Goal: Transaction & Acquisition: Book appointment/travel/reservation

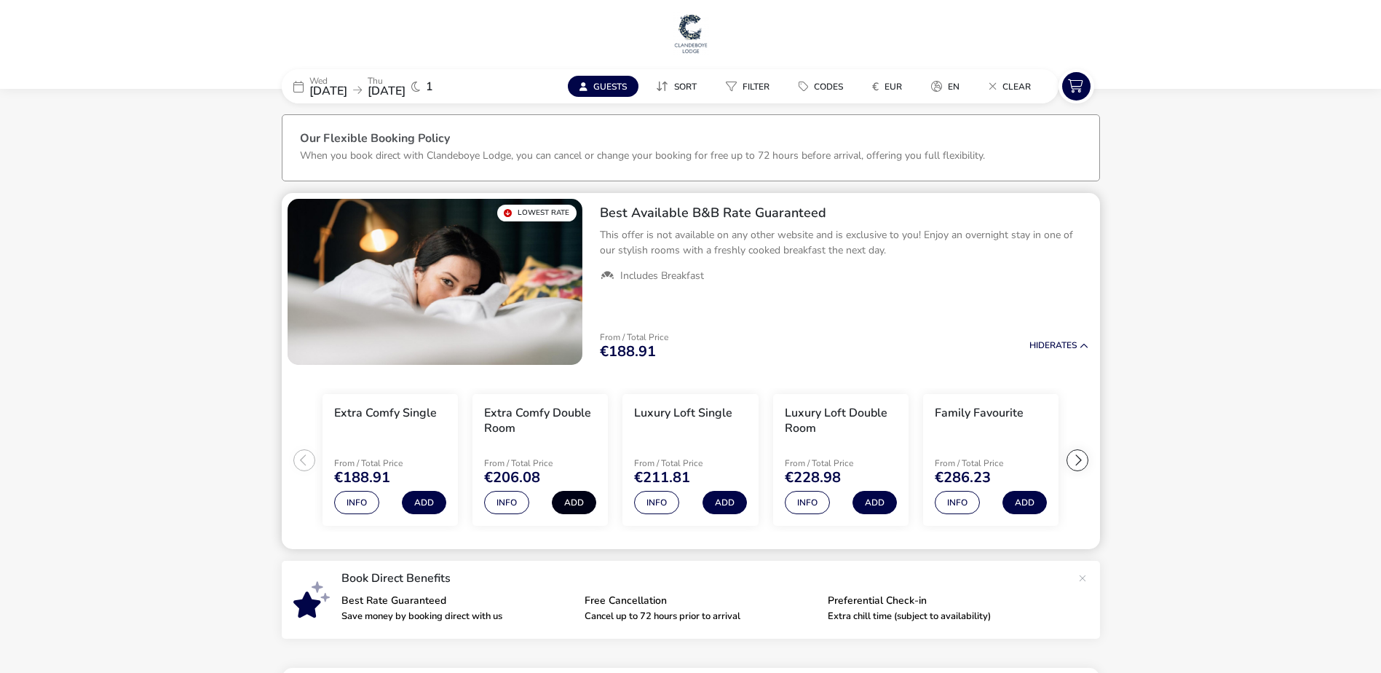
click at [571, 502] on button "Add" at bounding box center [574, 502] width 44 height 23
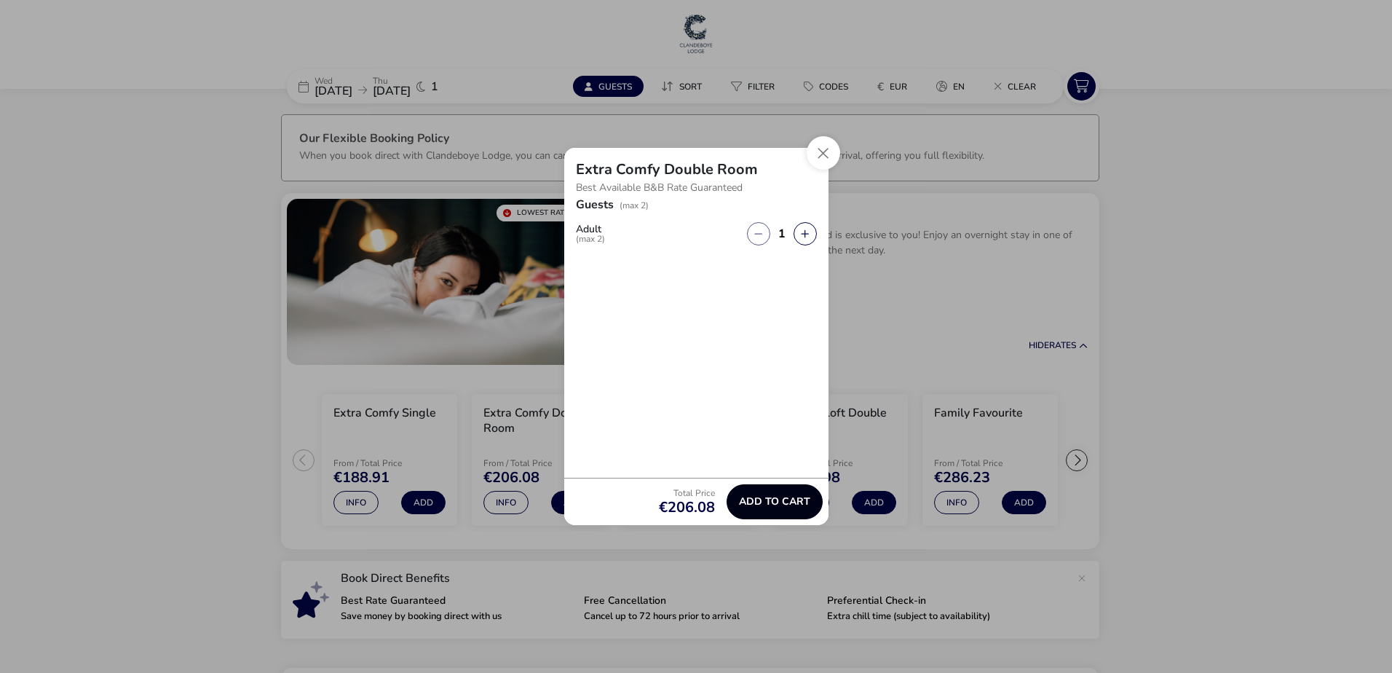
click at [755, 504] on span "Add to cart" at bounding box center [774, 501] width 71 height 11
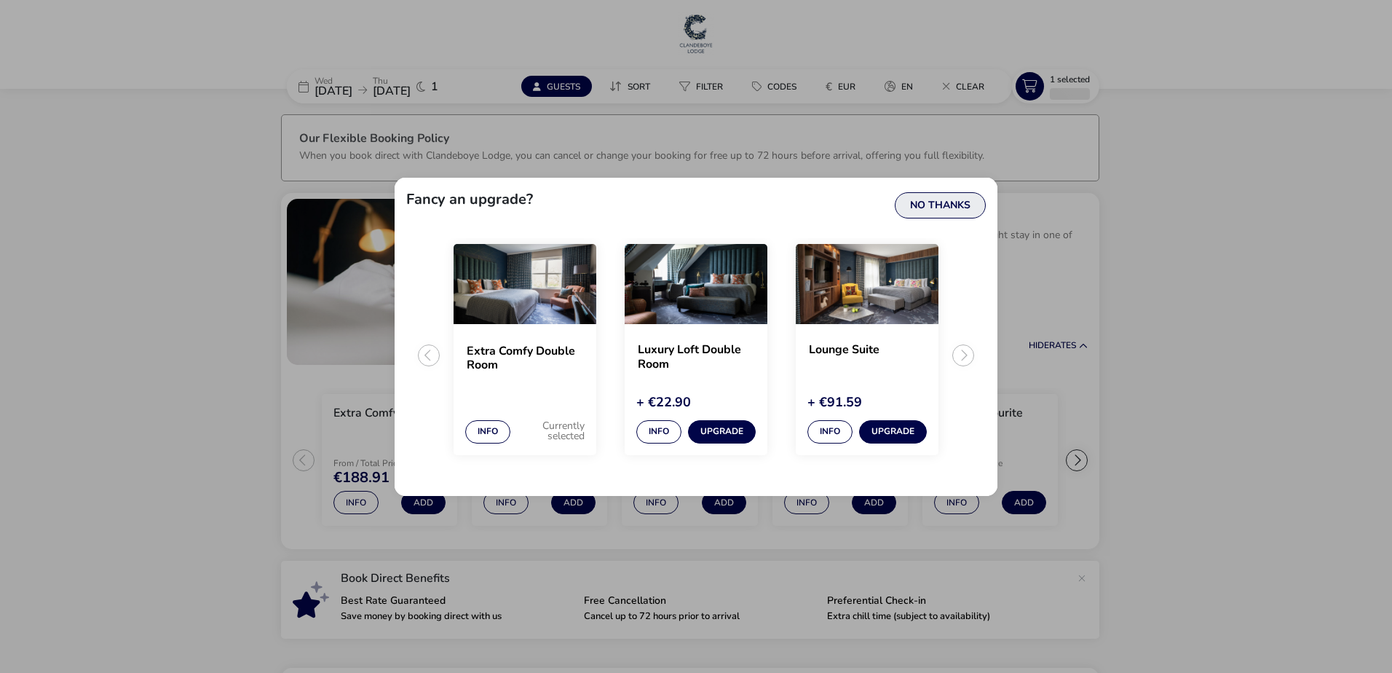
click at [949, 204] on button "No Thanks" at bounding box center [940, 205] width 91 height 26
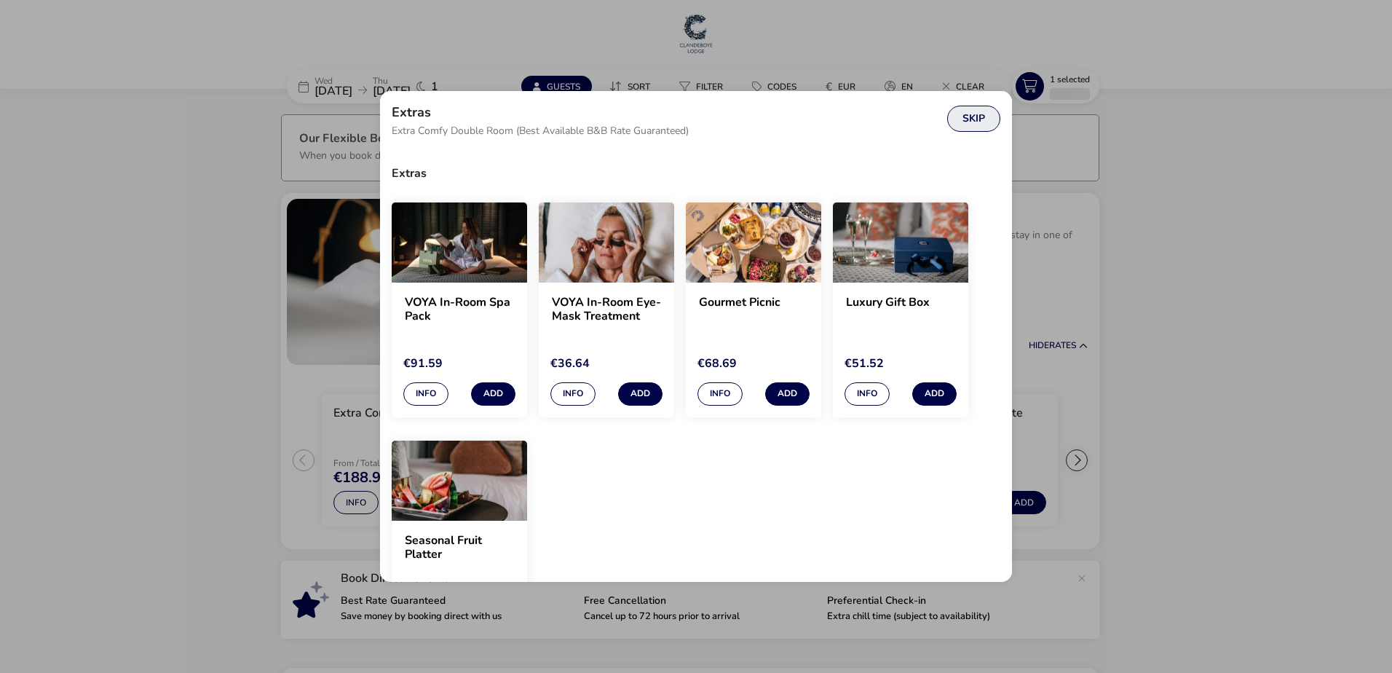
click at [972, 118] on button "Skip" at bounding box center [973, 119] width 53 height 26
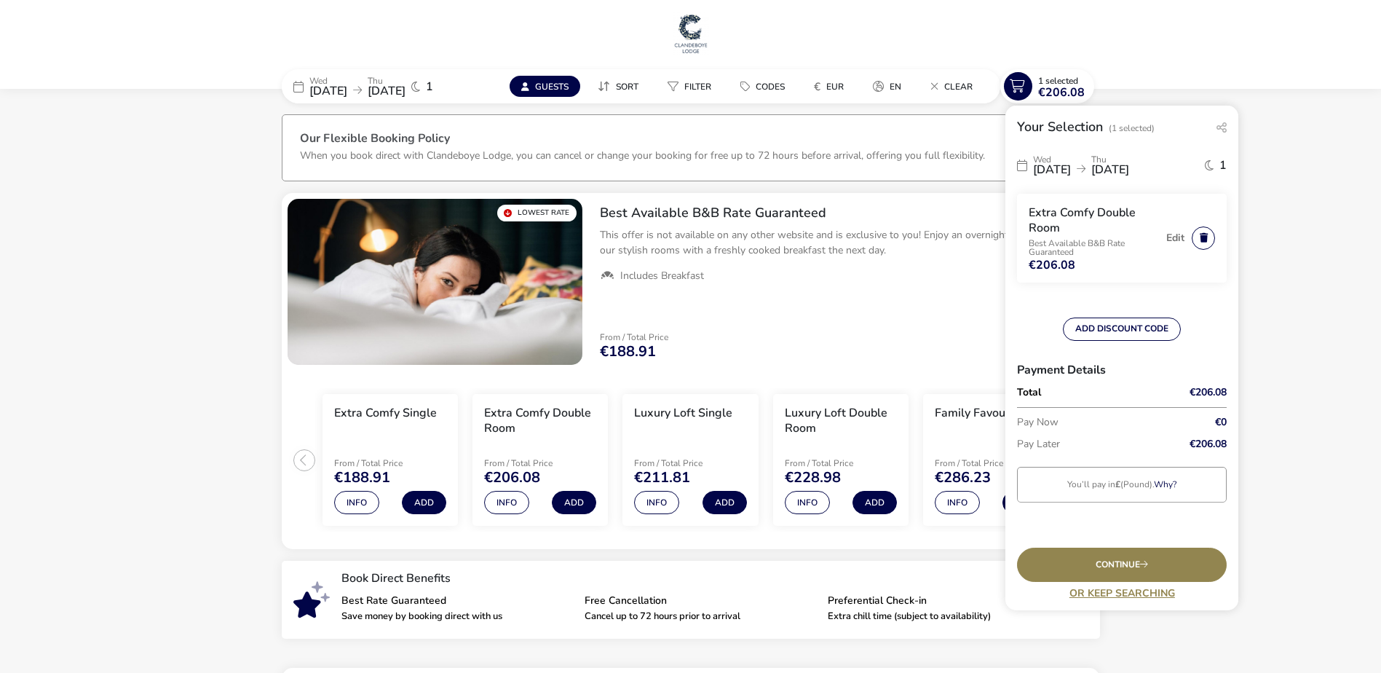
click at [1199, 232] on button "button" at bounding box center [1202, 237] width 23 height 23
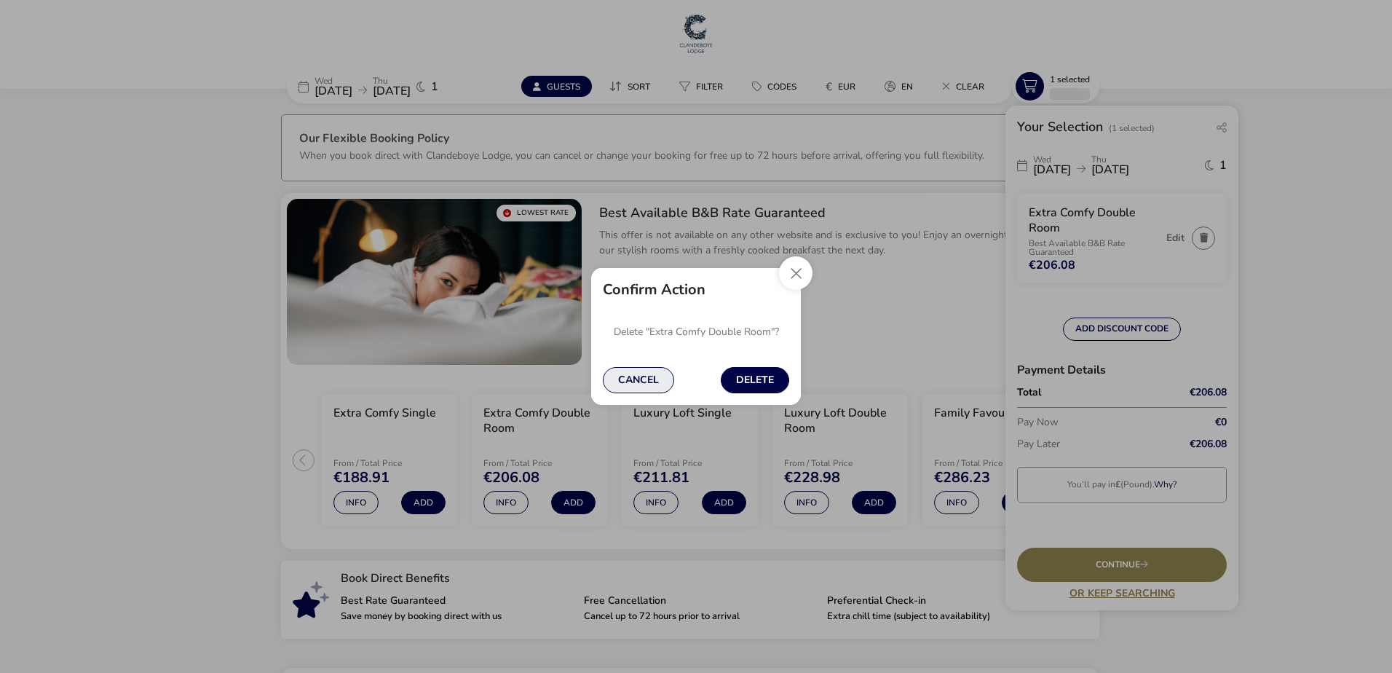
click at [649, 381] on button "Cancel" at bounding box center [638, 380] width 71 height 26
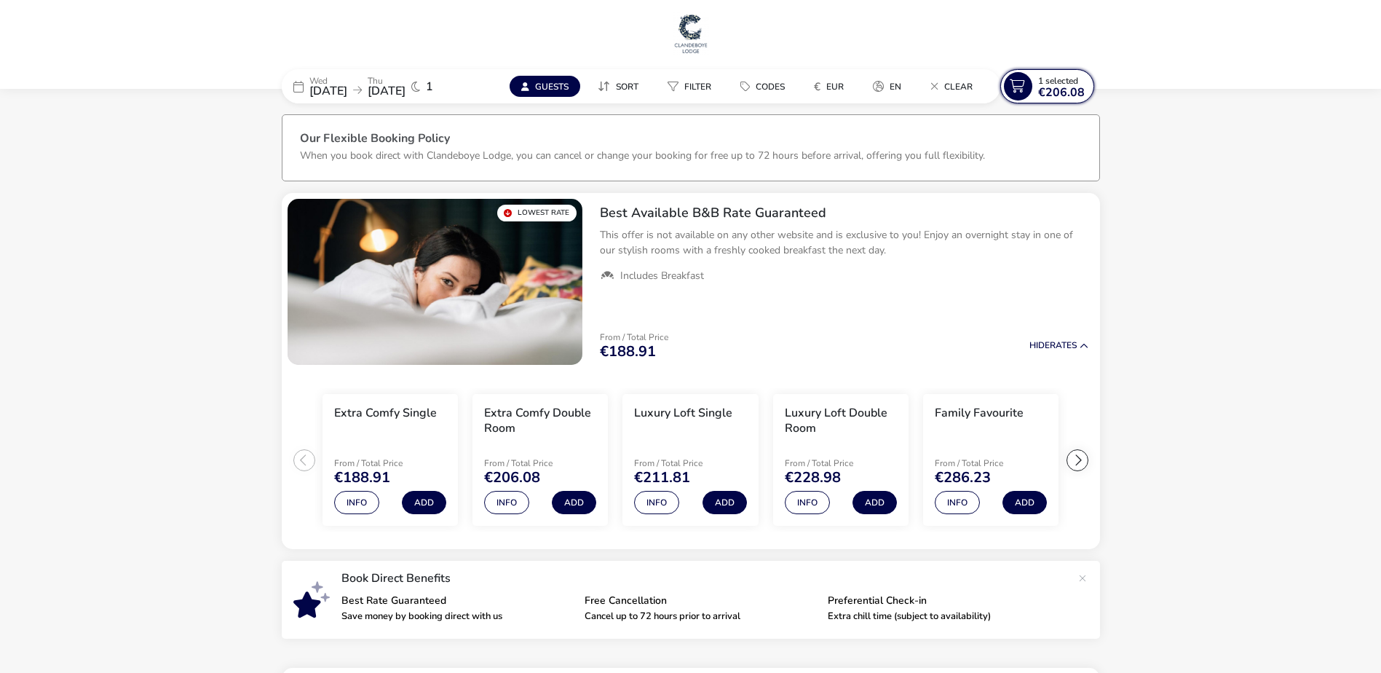
click at [1031, 92] on icon at bounding box center [1018, 86] width 28 height 28
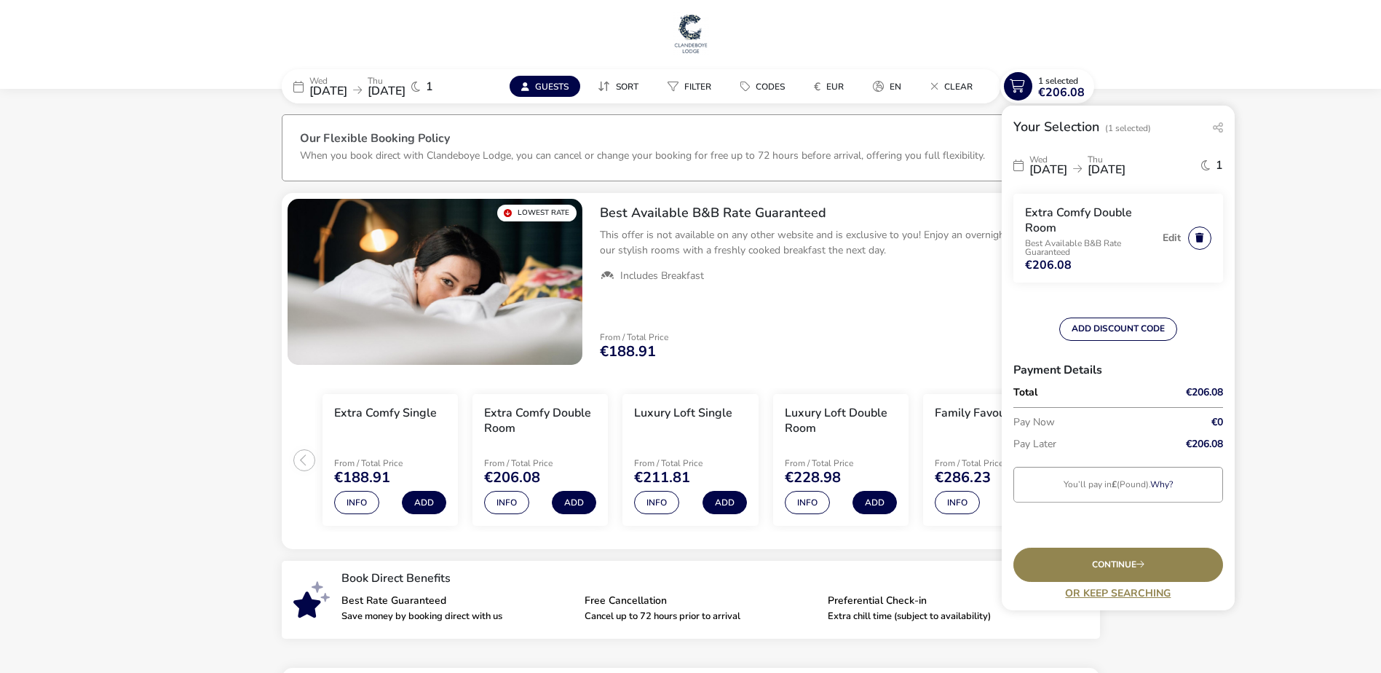
click at [1189, 234] on button "button" at bounding box center [1199, 237] width 23 height 23
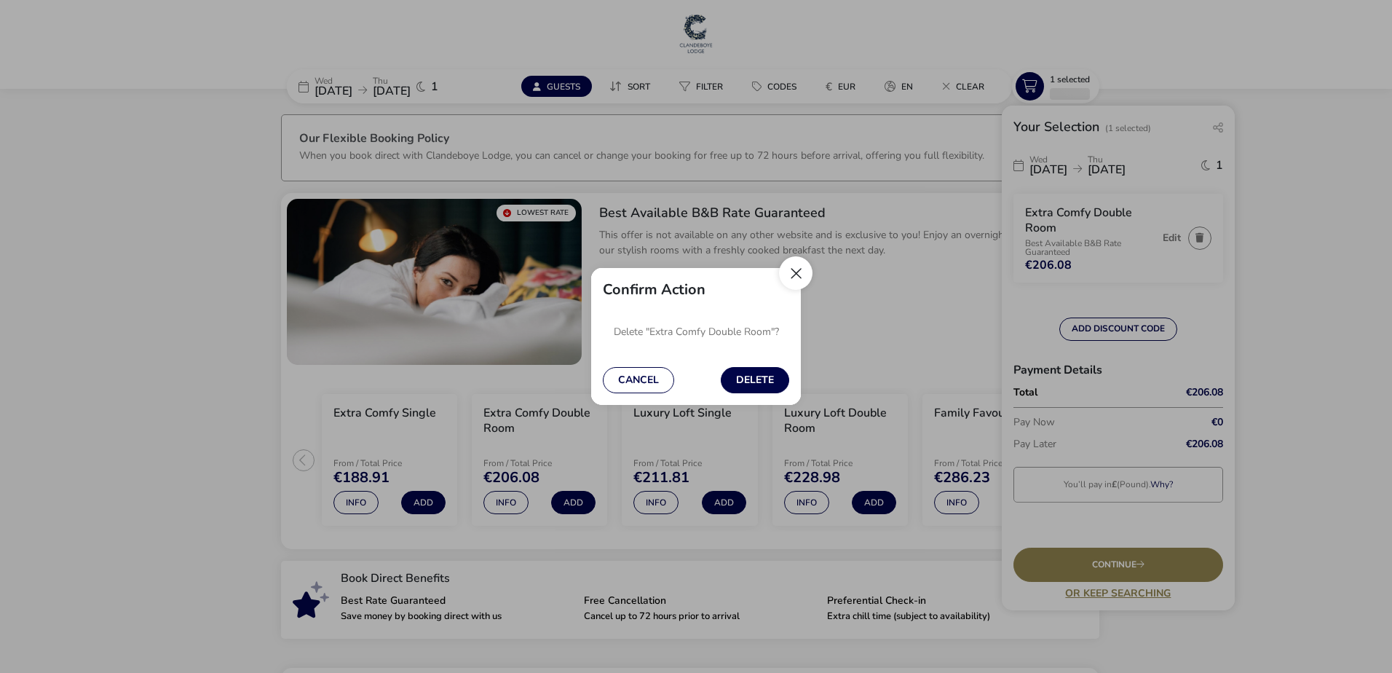
click at [792, 273] on button "Close" at bounding box center [795, 272] width 33 height 33
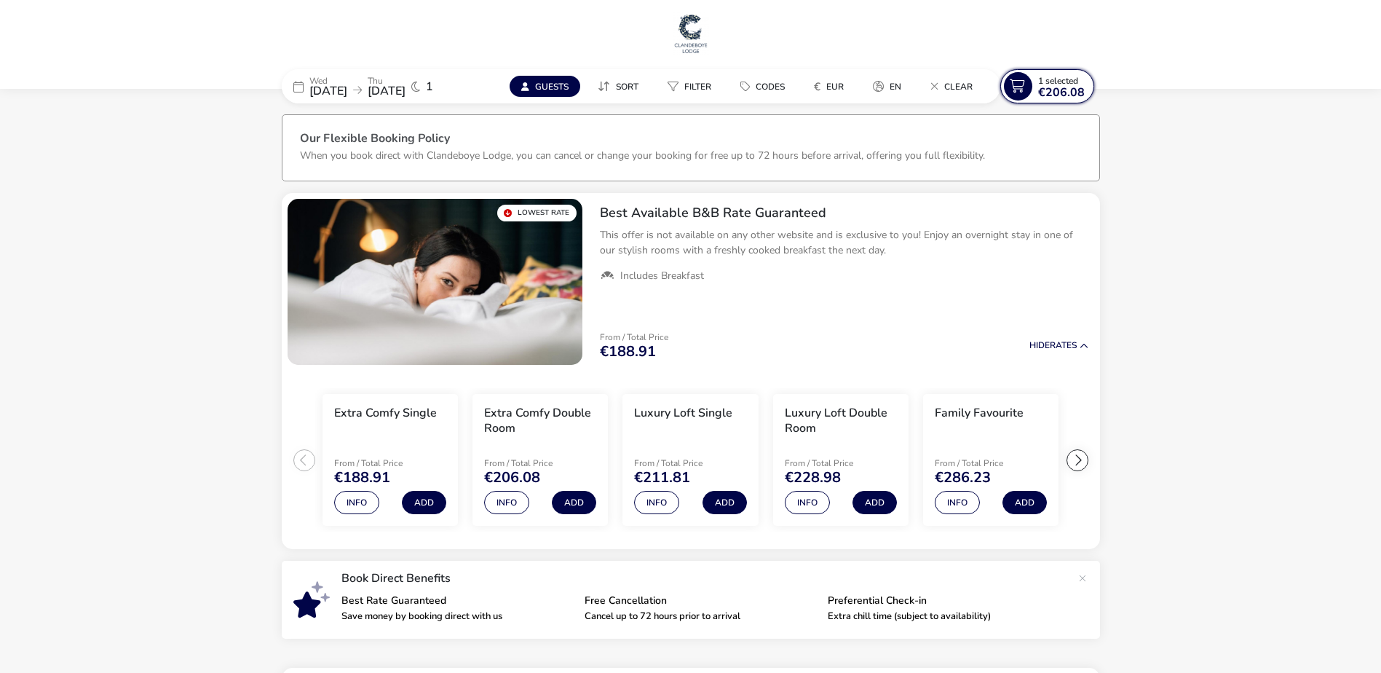
click at [1056, 83] on span "1 Selected" at bounding box center [1058, 81] width 40 height 12
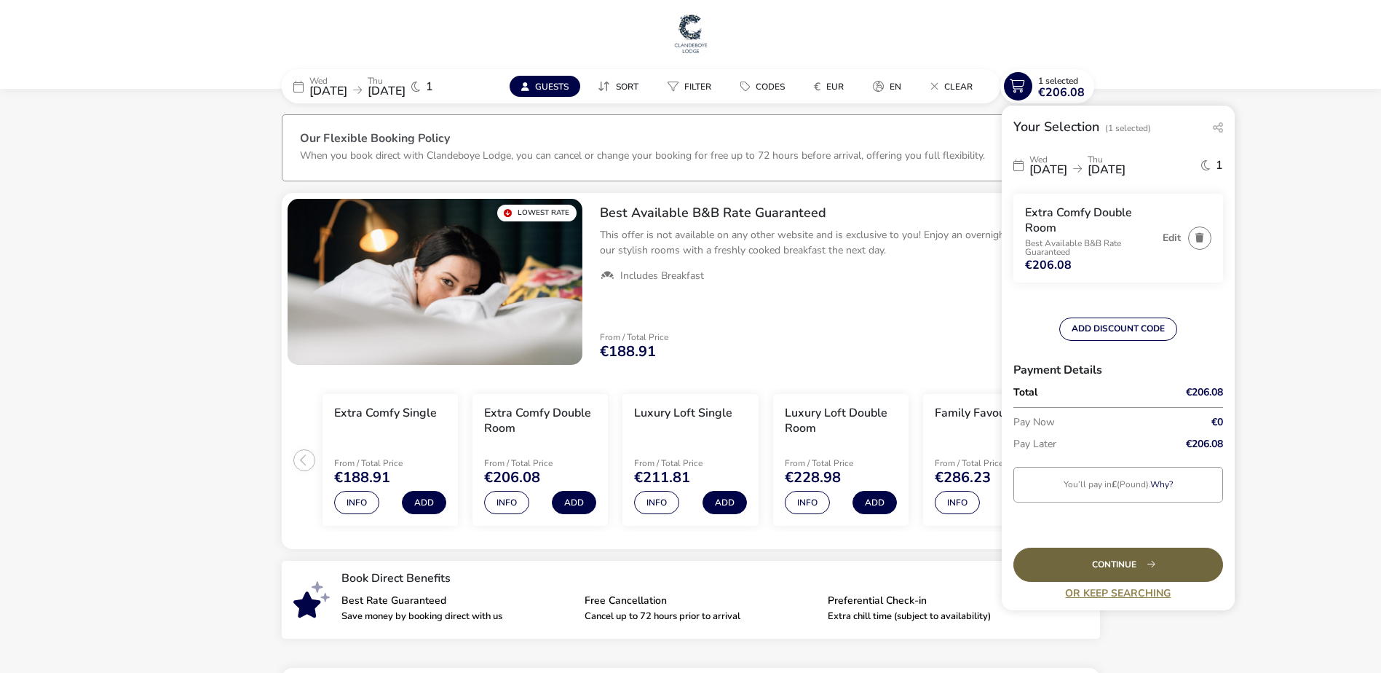
click at [1122, 572] on div "Continue" at bounding box center [1118, 564] width 210 height 34
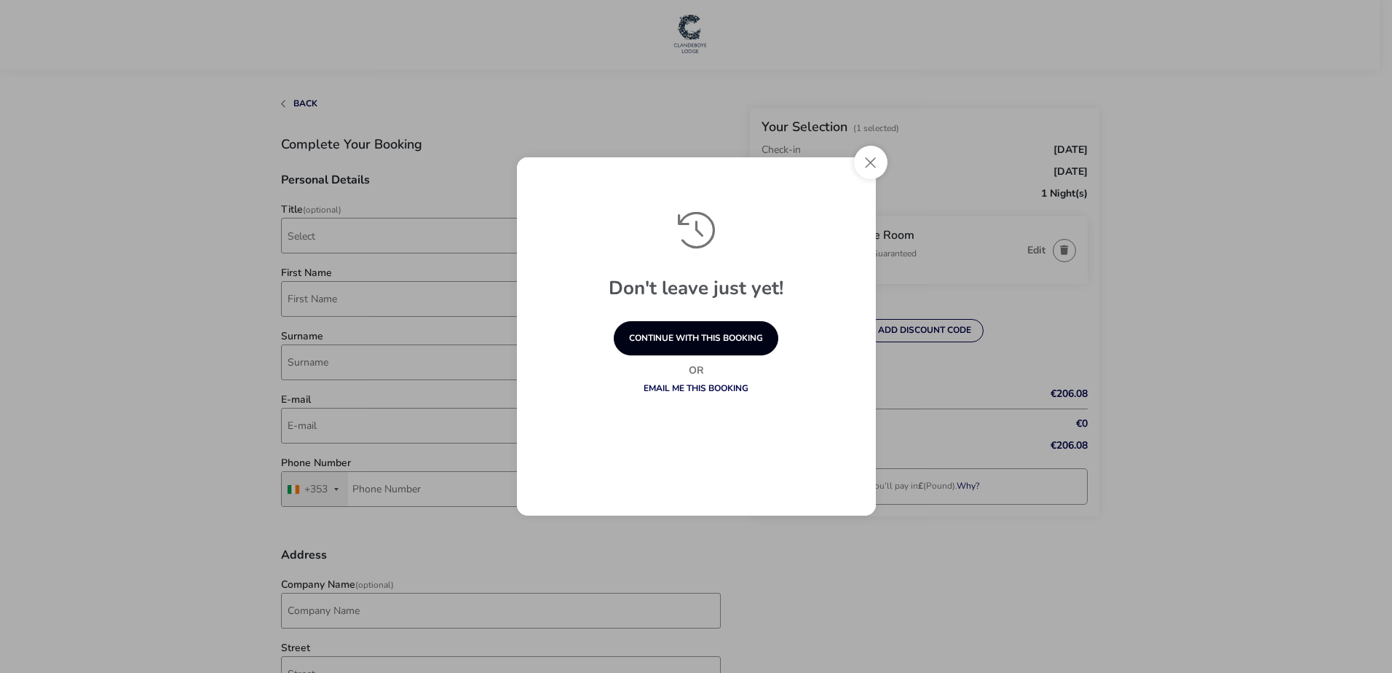
click at [659, 338] on button "continue with this booking" at bounding box center [696, 338] width 164 height 34
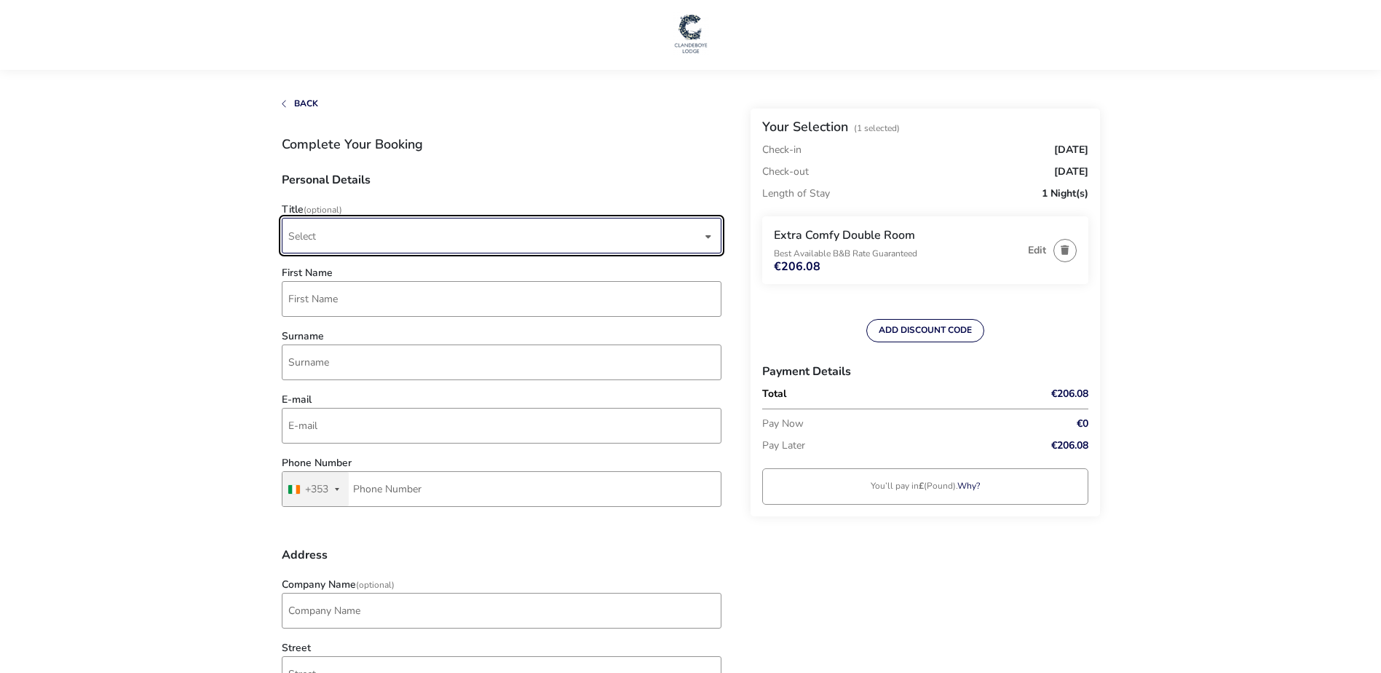
click at [335, 230] on span "Select" at bounding box center [494, 235] width 413 height 34
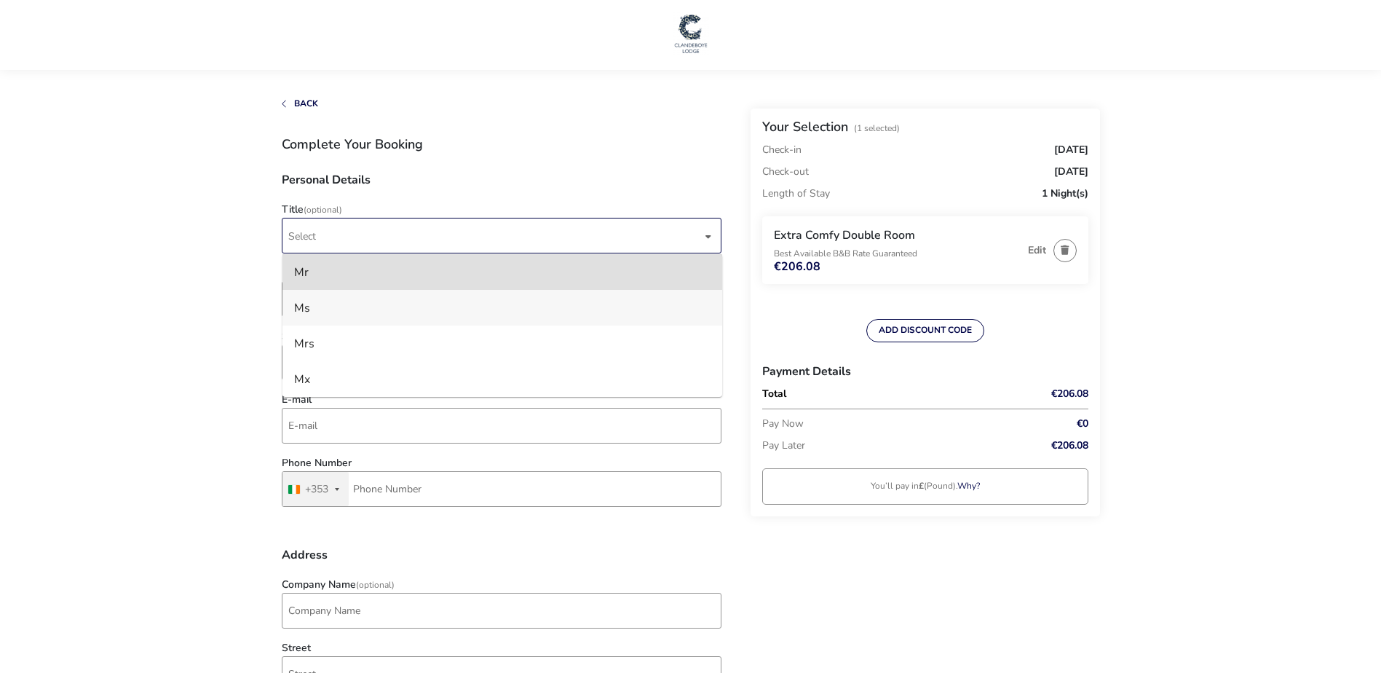
click at [325, 309] on li "Ms" at bounding box center [502, 308] width 440 height 36
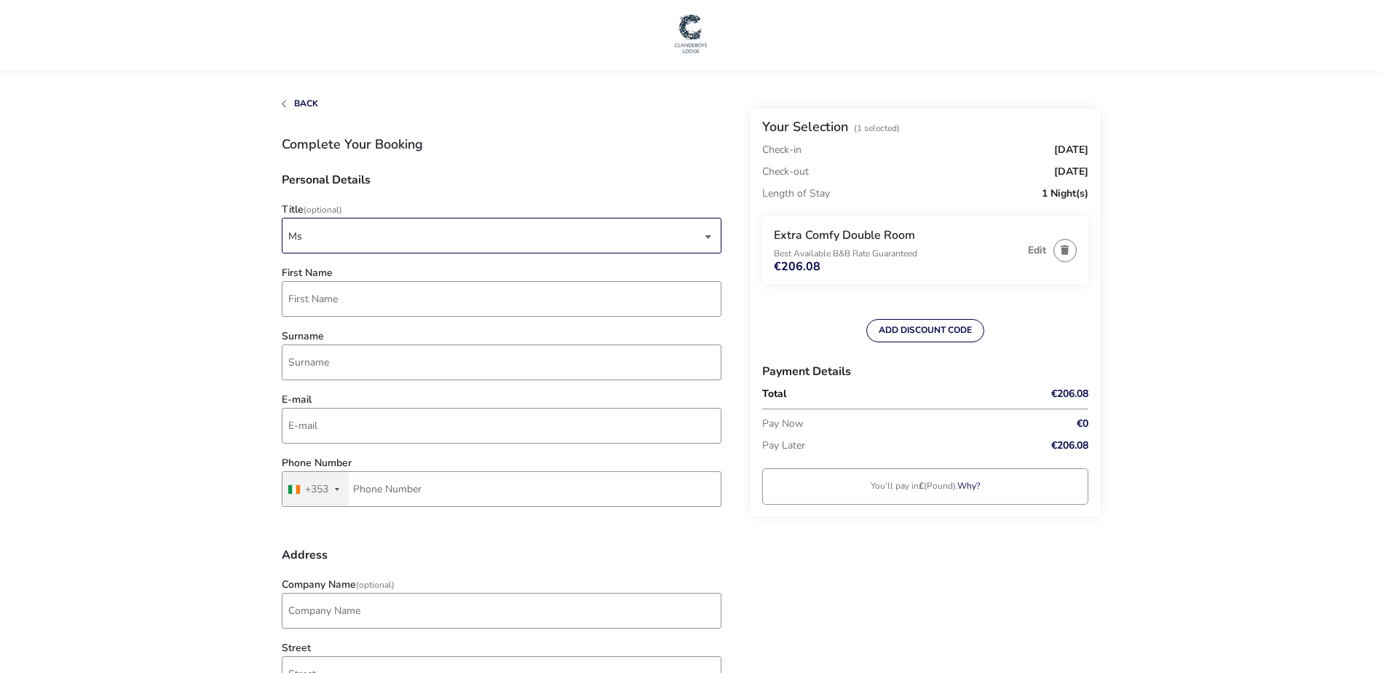
click at [341, 232] on div "Ms" at bounding box center [494, 236] width 413 height 36
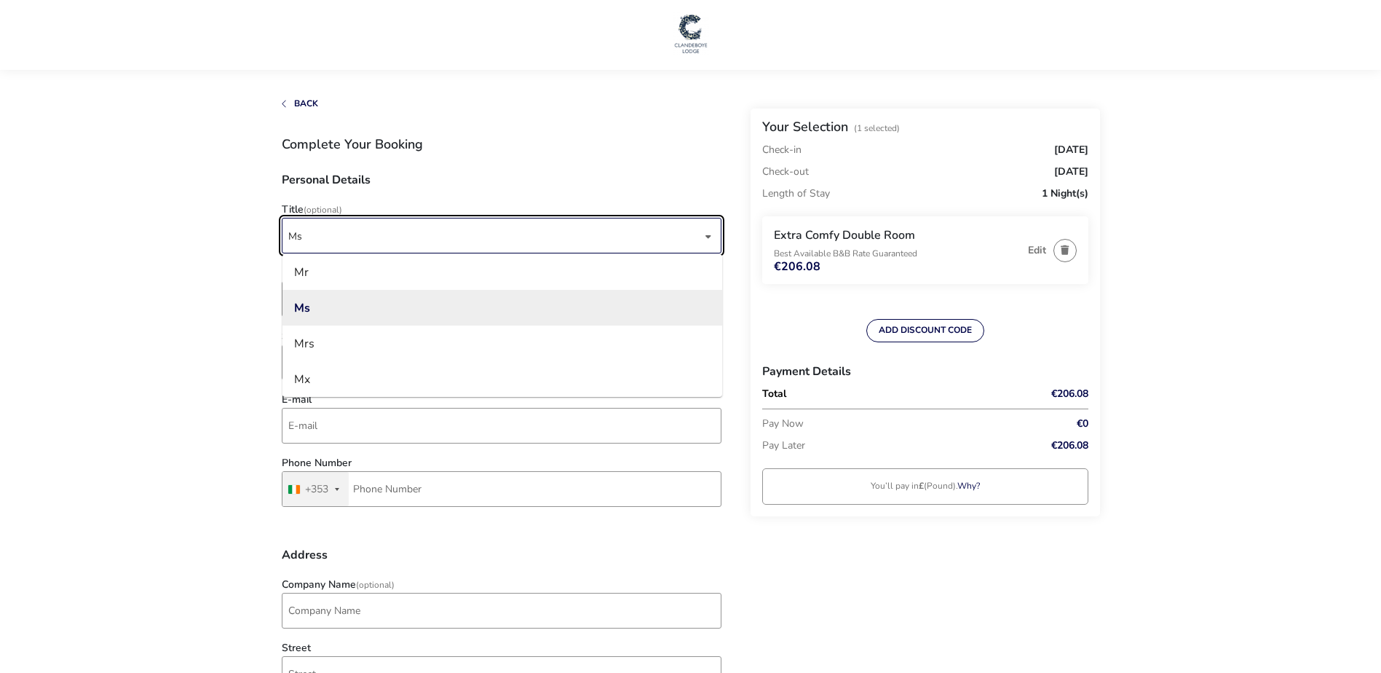
click at [318, 231] on div "Ms" at bounding box center [494, 236] width 413 height 36
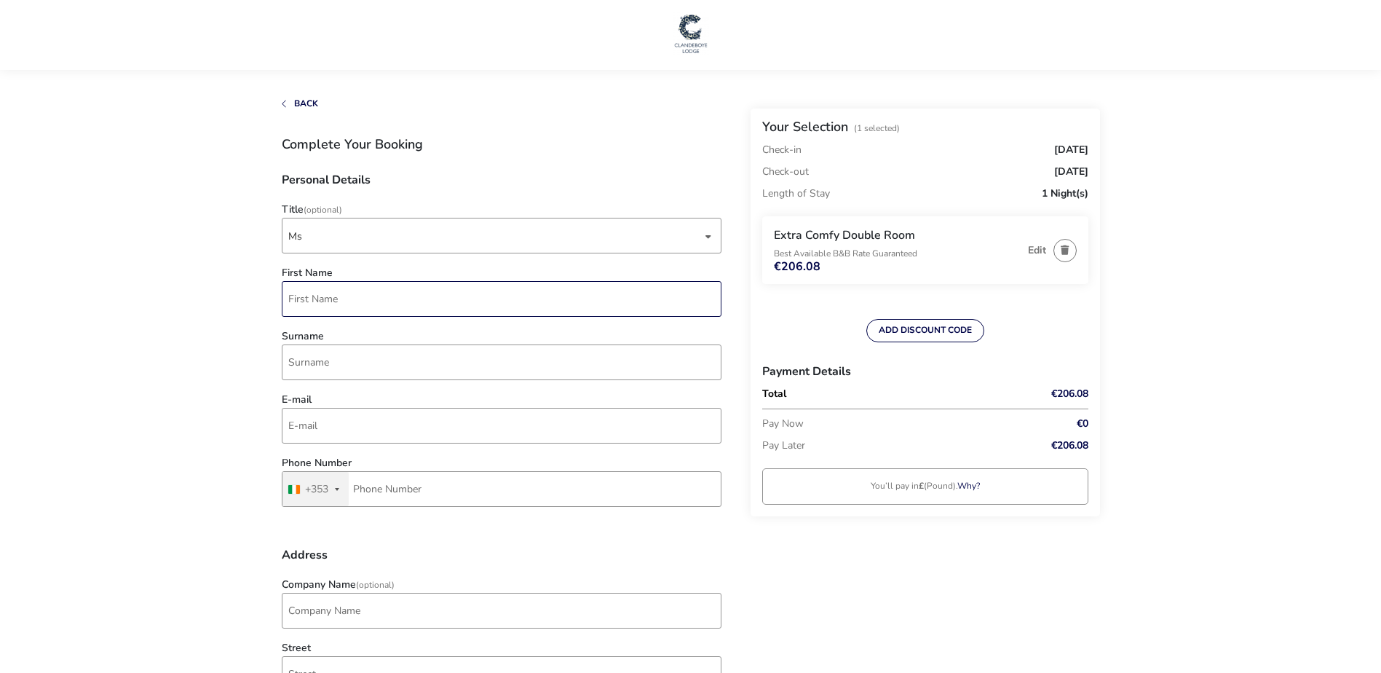
click at [330, 299] on input "First Name" at bounding box center [502, 299] width 440 height 36
type input "\"
type input "c"
type input "[PERSON_NAME]"
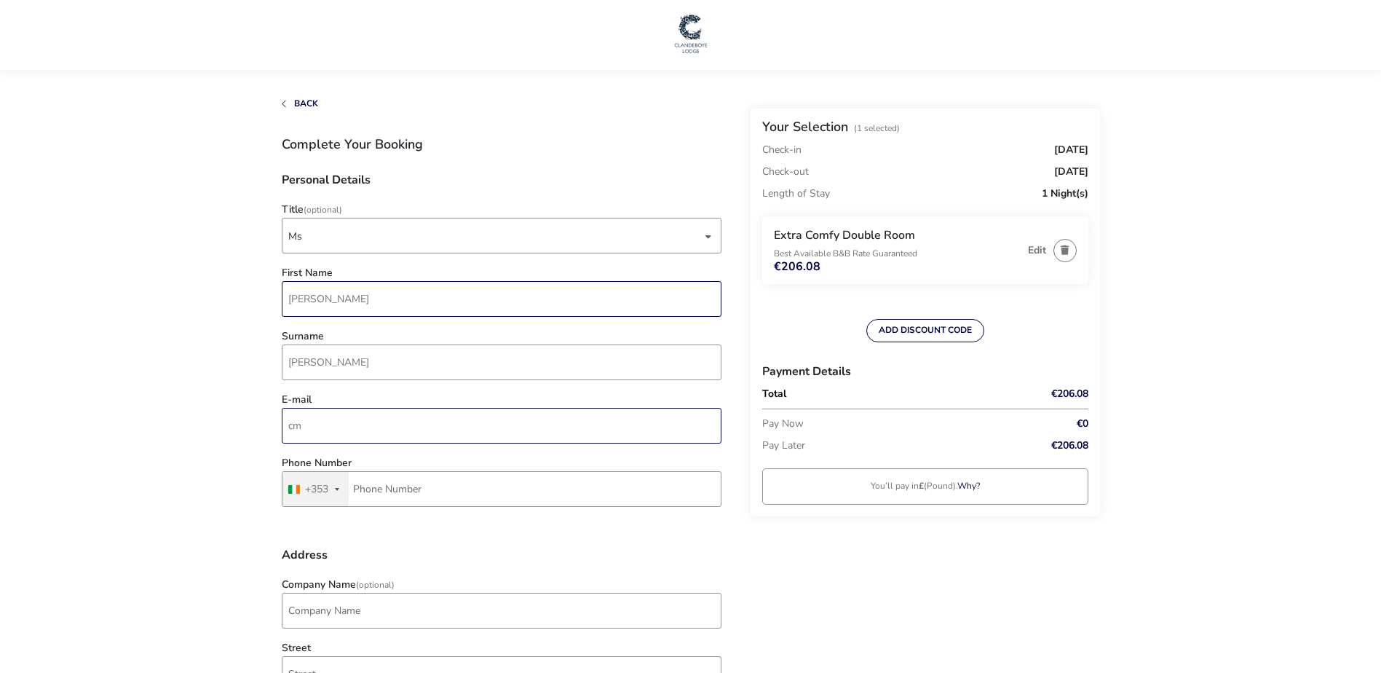
type input "c"
type input "[EMAIL_ADDRESS][DOMAIN_NAME]"
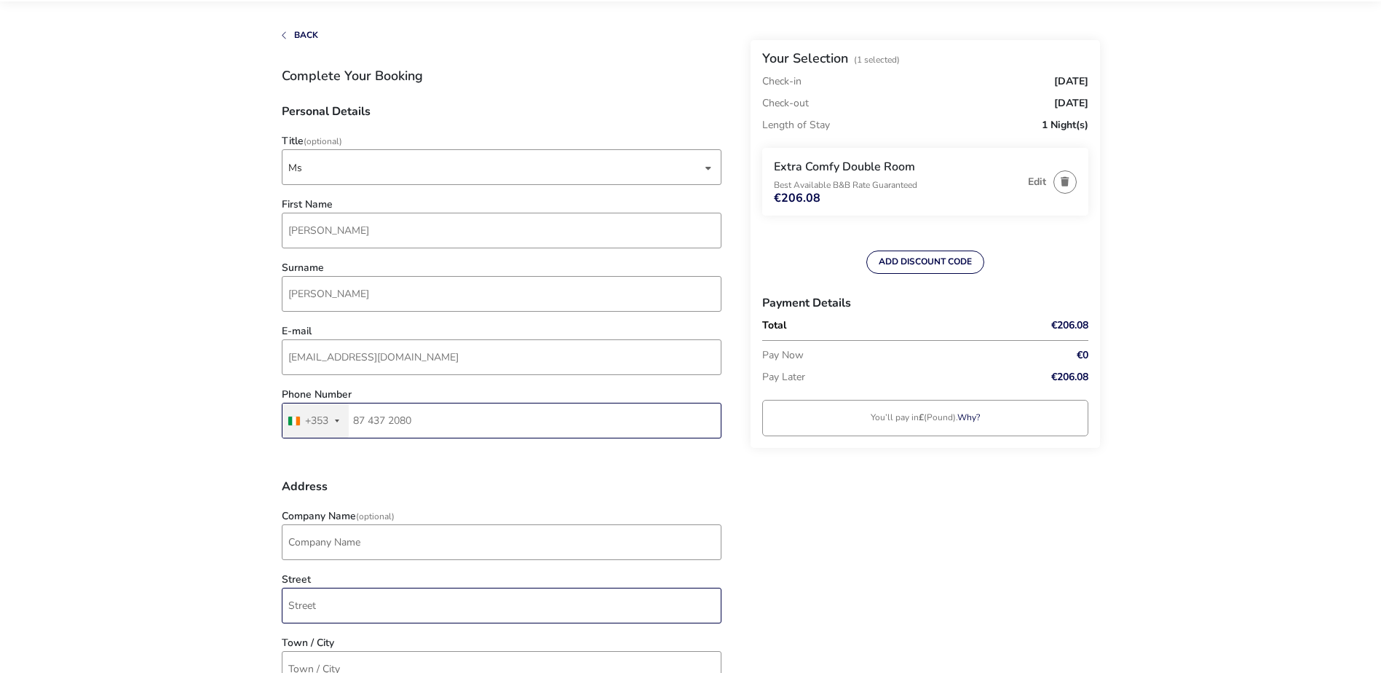
scroll to position [146, 0]
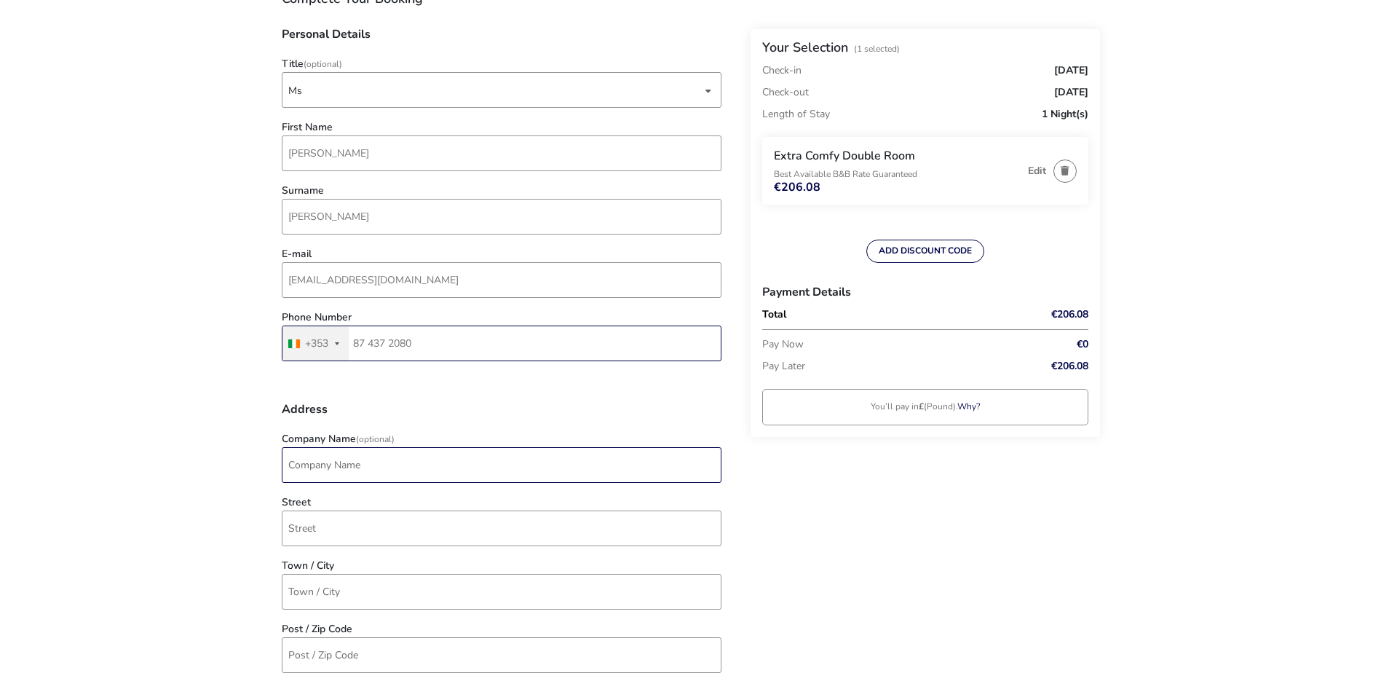
type input "87 437 2080"
click at [349, 461] on input "Company Name (Optional)" at bounding box center [502, 465] width 440 height 36
type input "safefood"
type input "Safefood, [STREET_ADDRESS]"
type input "[GEOGRAPHIC_DATA]"
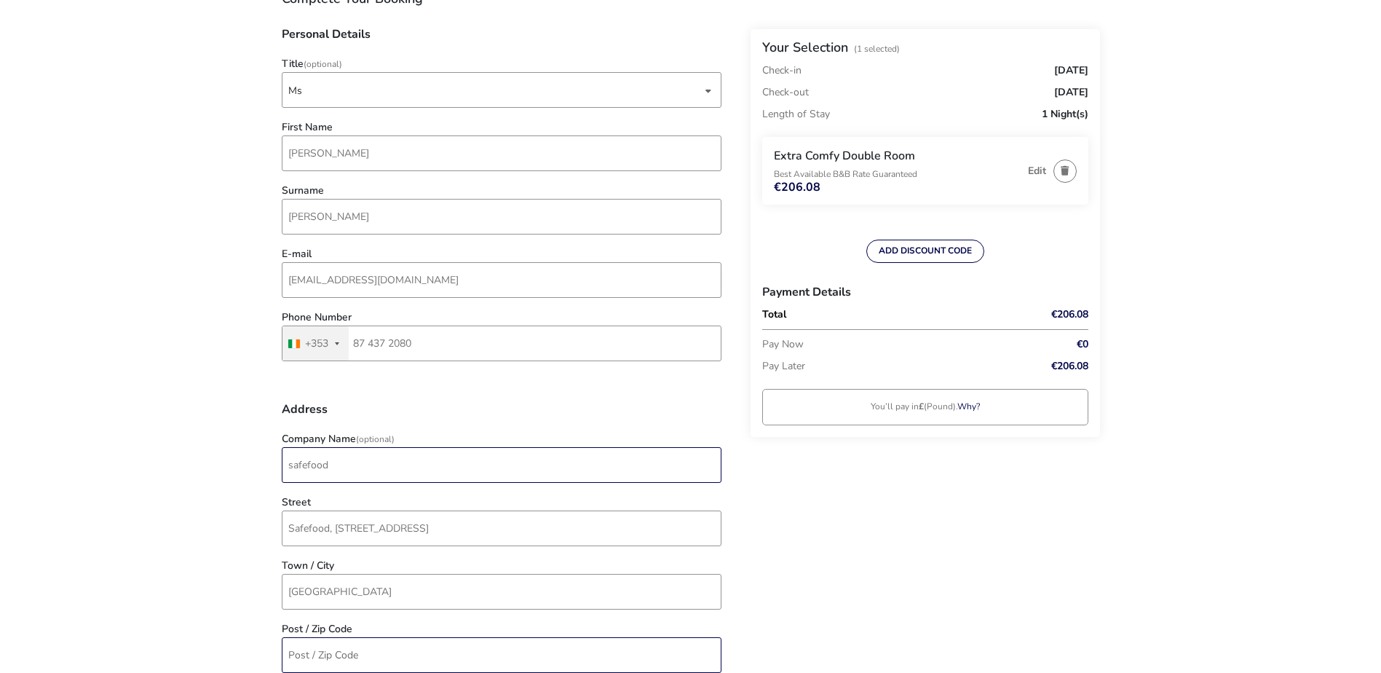
type input "t45rx01"
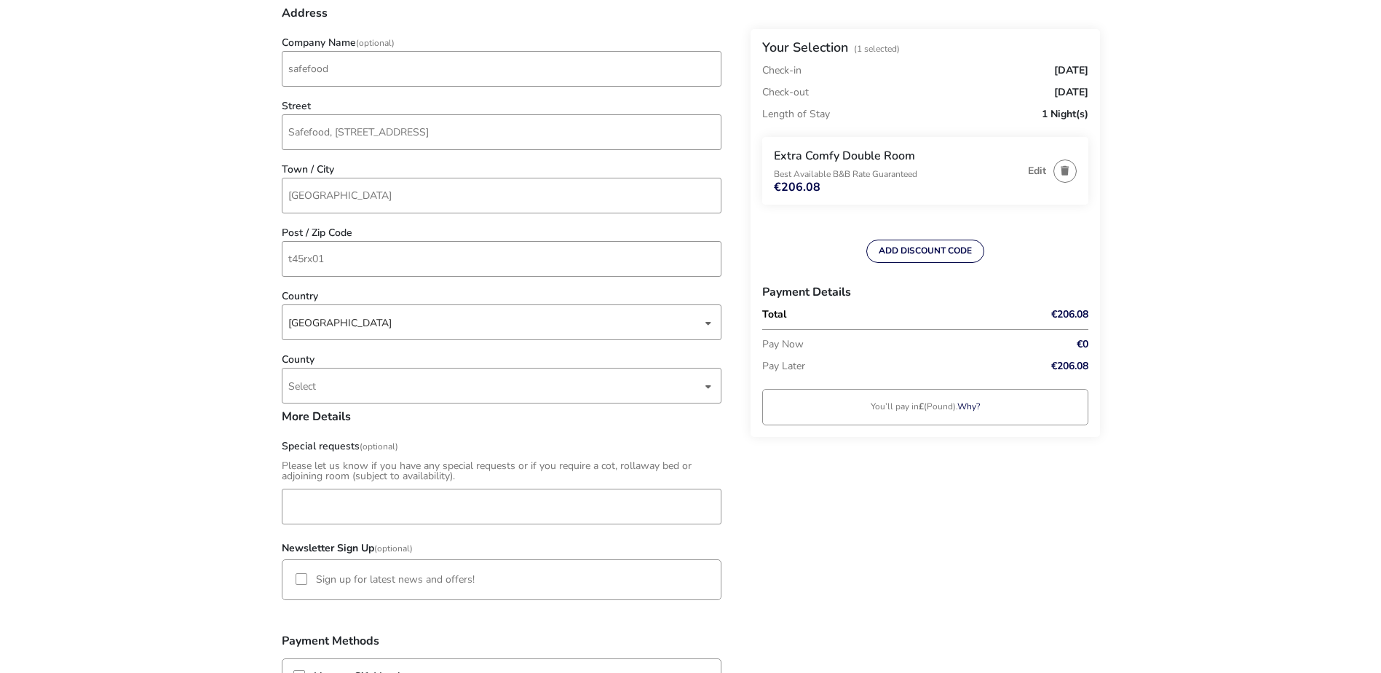
scroll to position [582, 0]
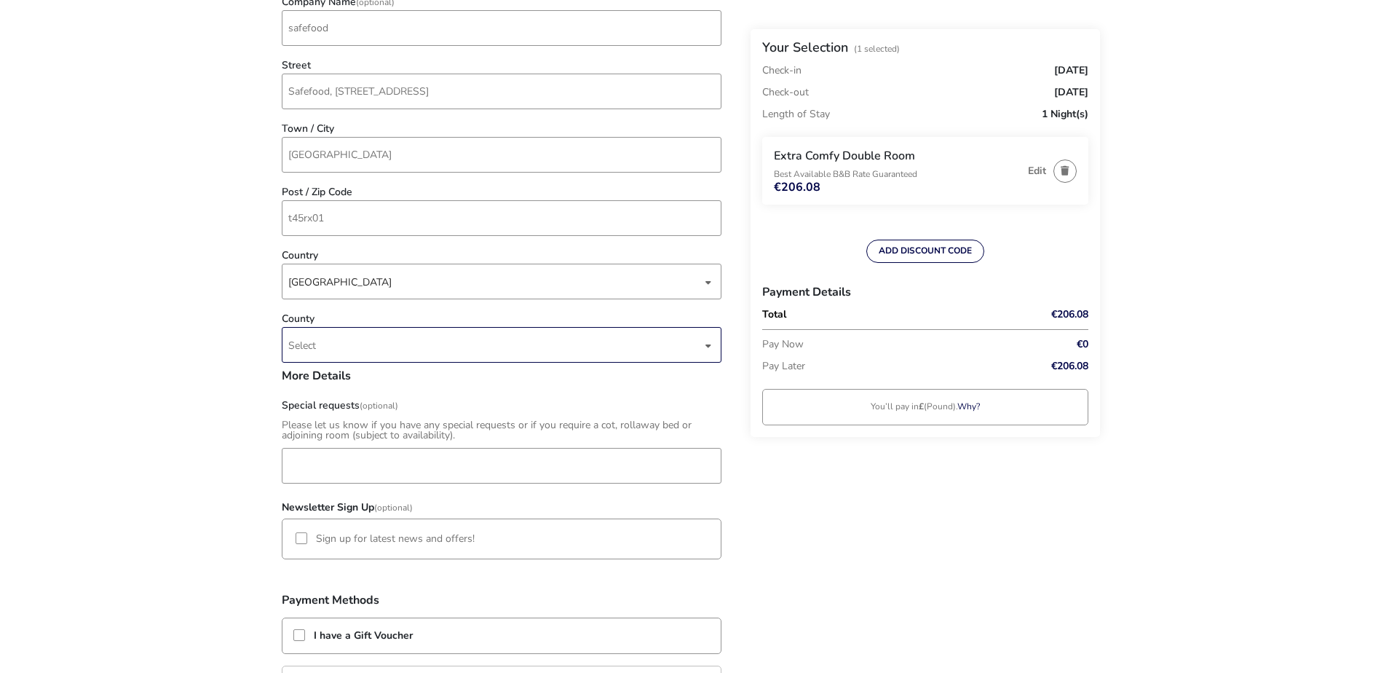
click at [344, 351] on span "Select" at bounding box center [494, 345] width 413 height 34
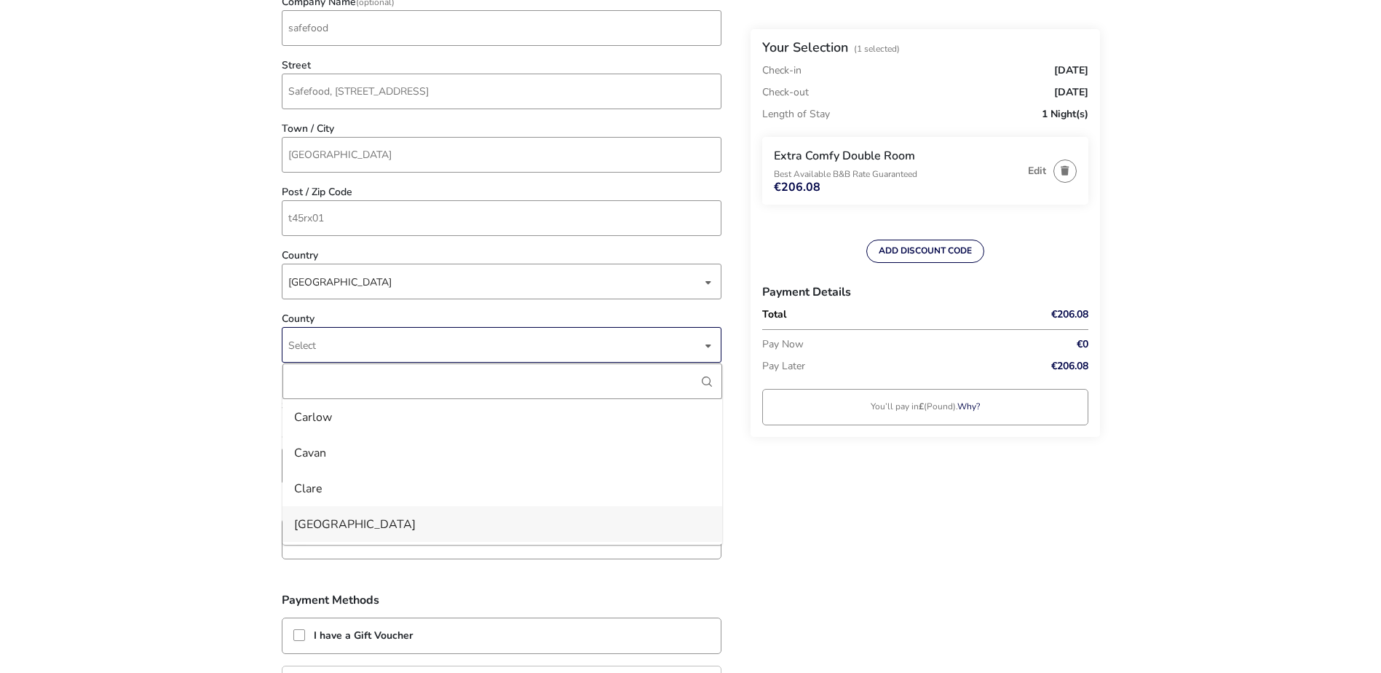
click at [307, 520] on li "[GEOGRAPHIC_DATA]" at bounding box center [502, 524] width 440 height 36
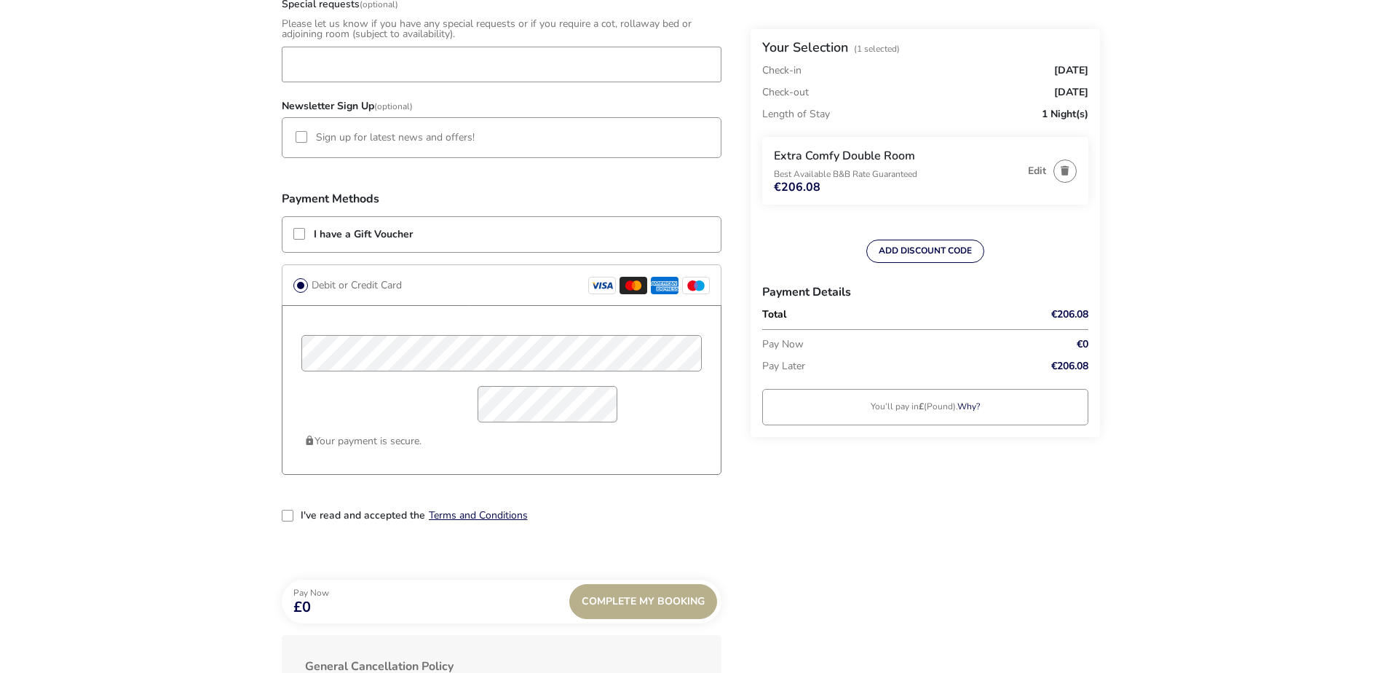
scroll to position [1019, 0]
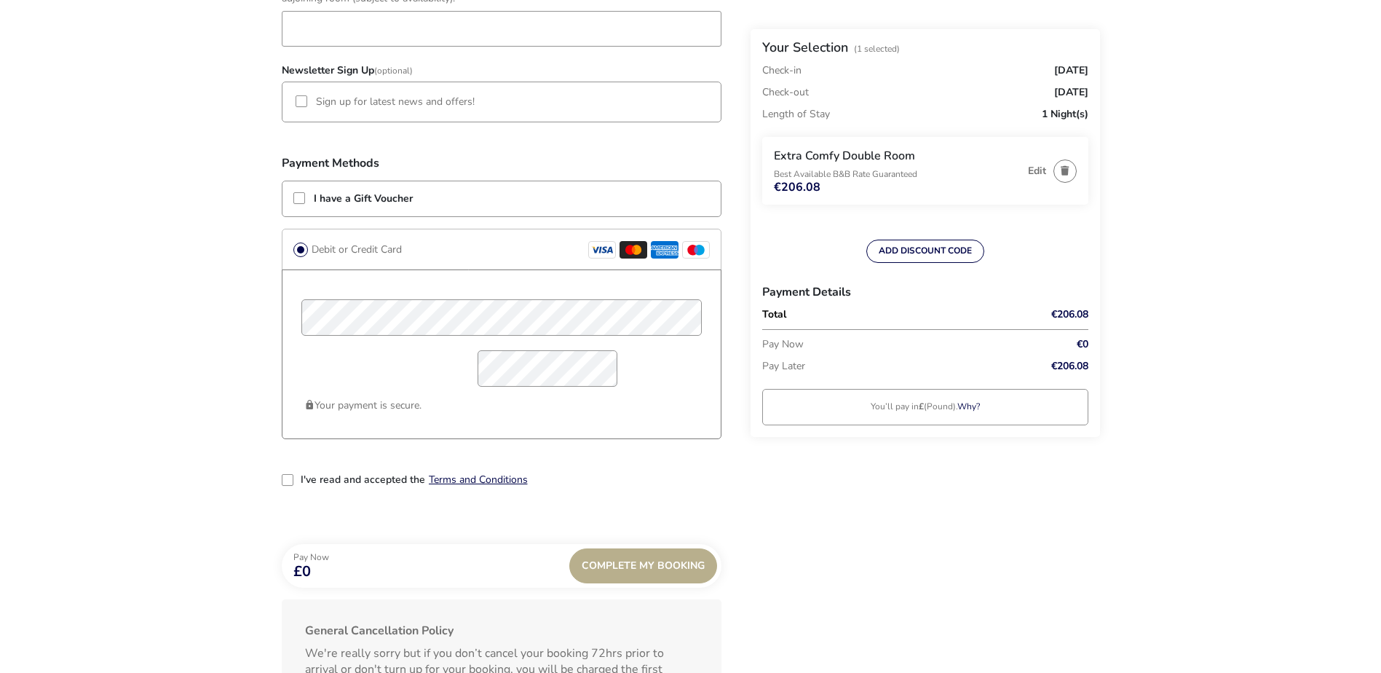
click at [285, 485] on div "2-term_condi" at bounding box center [288, 480] width 12 height 12
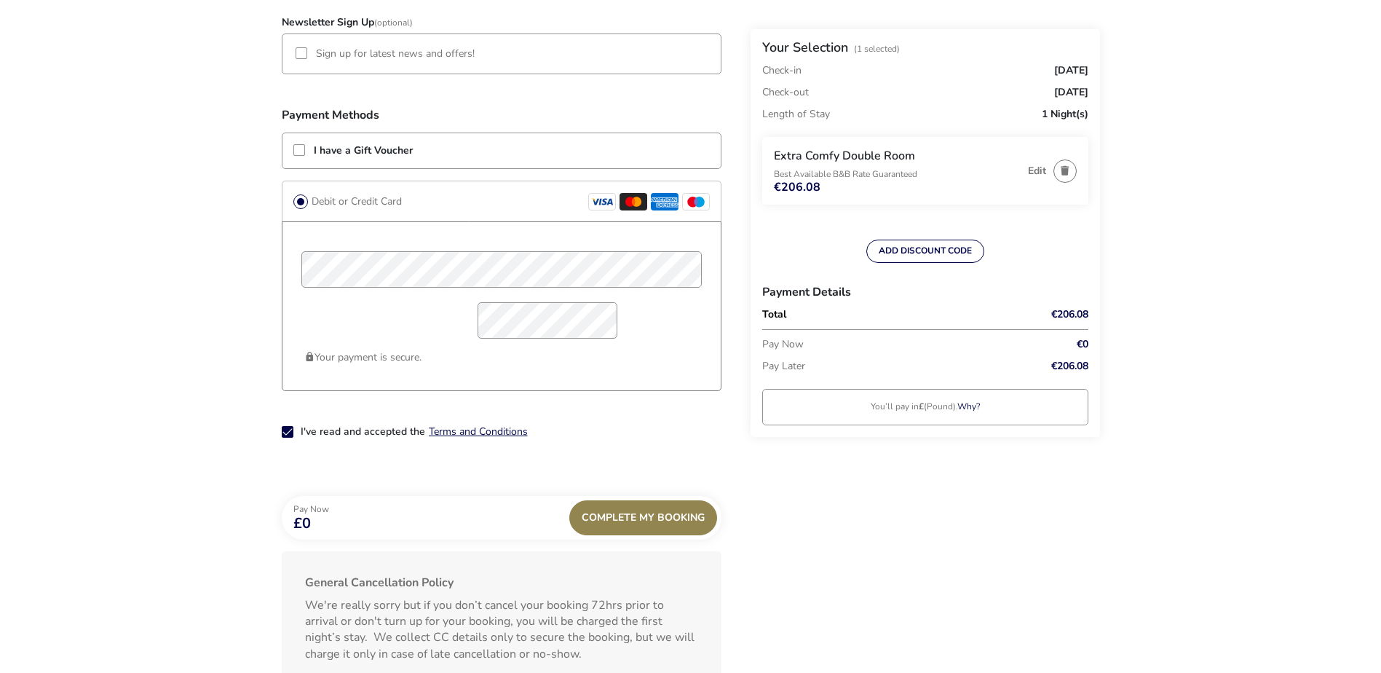
scroll to position [1092, 0]
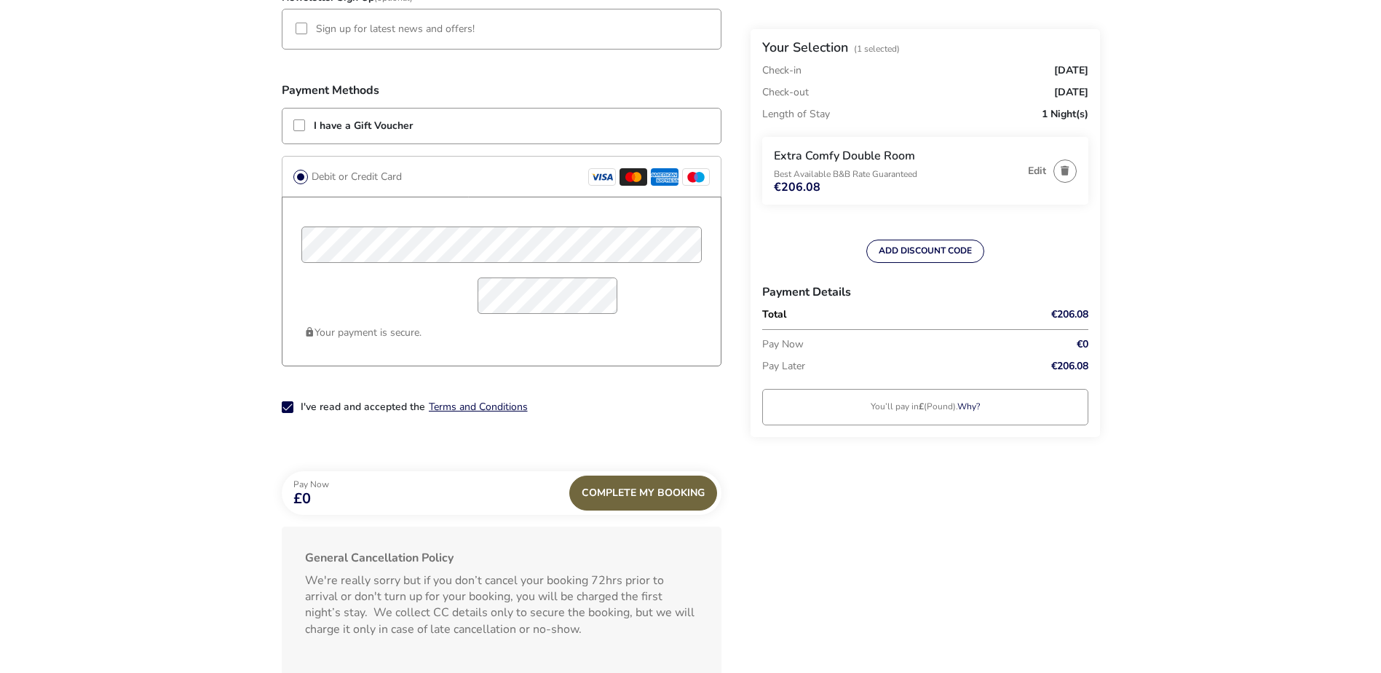
click at [631, 497] on div "Complete My Booking" at bounding box center [643, 492] width 148 height 35
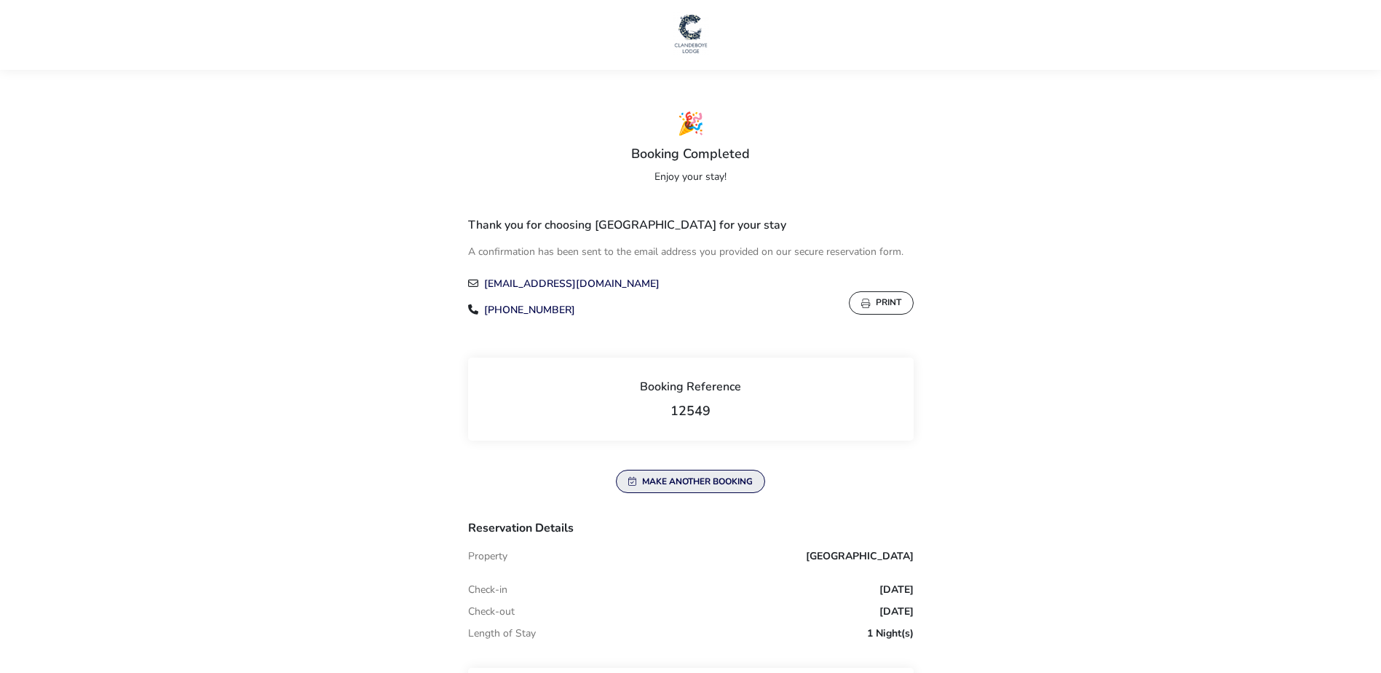
click at [657, 475] on button "Make another booking" at bounding box center [690, 480] width 149 height 23
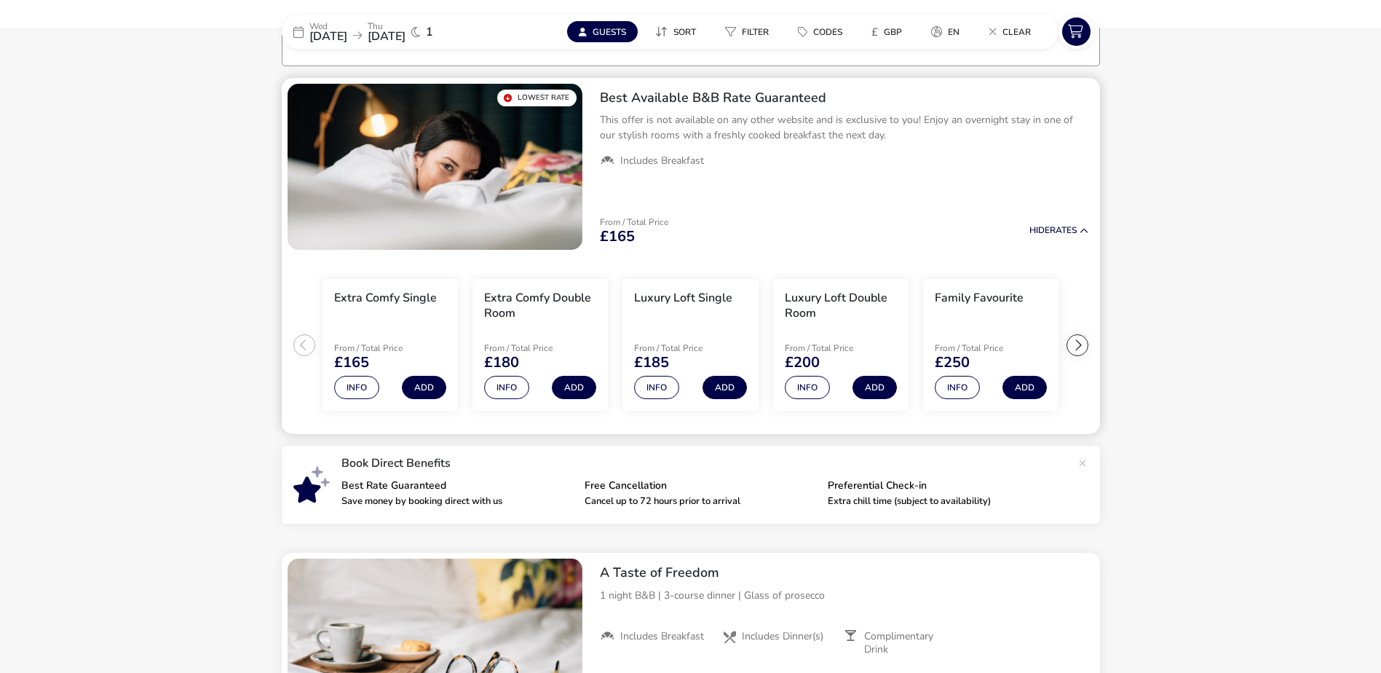
scroll to position [120, 0]
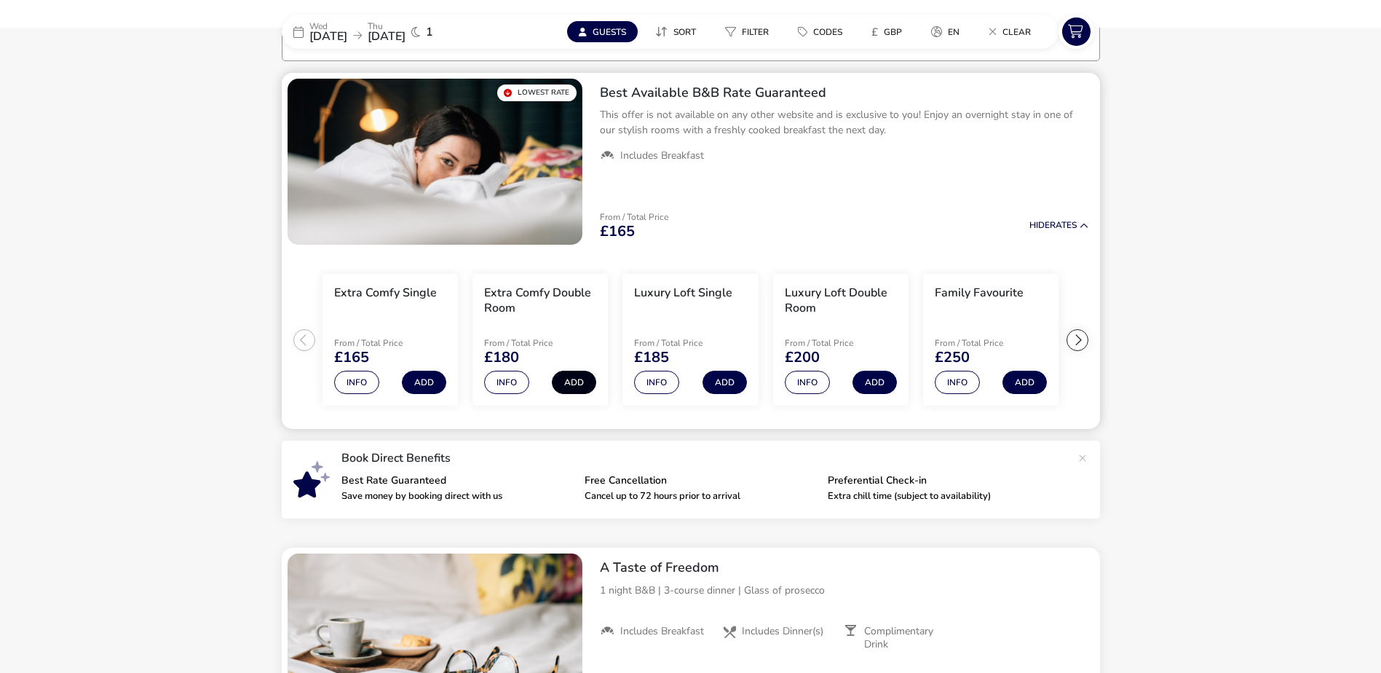
click at [580, 380] on button "Add" at bounding box center [574, 381] width 44 height 23
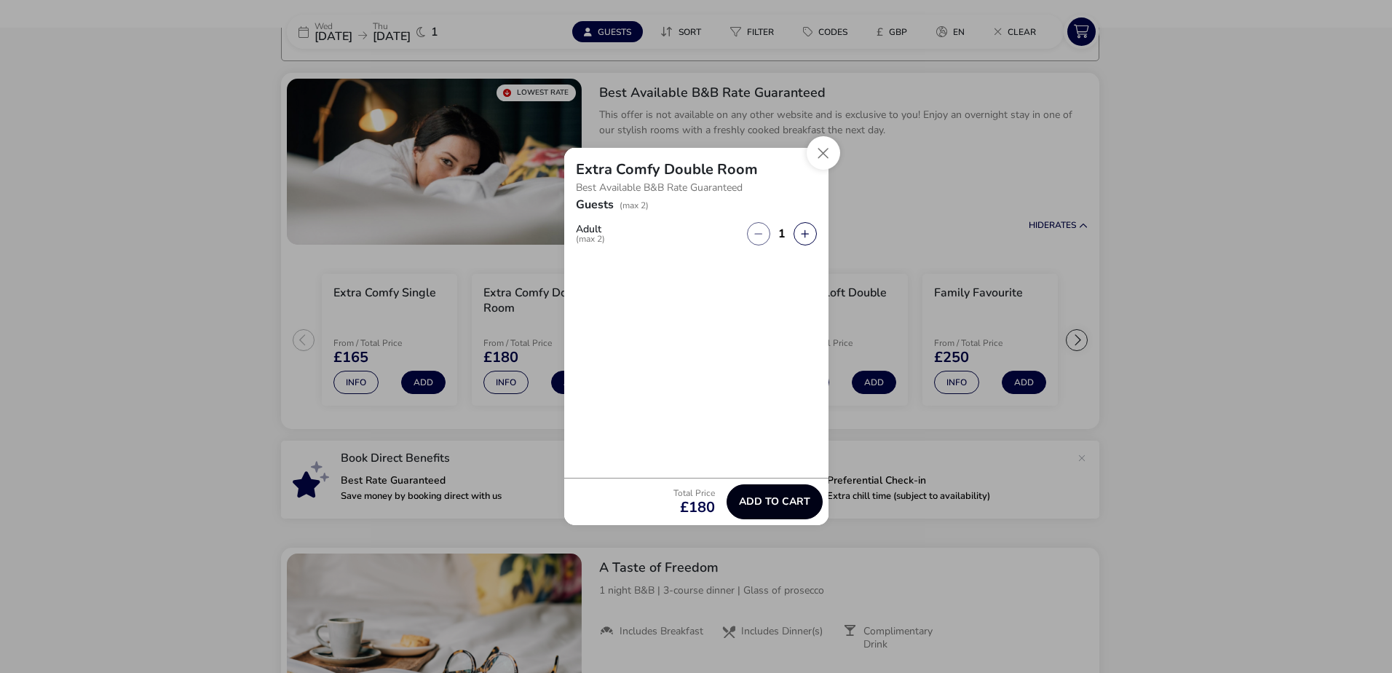
click at [771, 498] on span "Add to cart" at bounding box center [774, 501] width 71 height 11
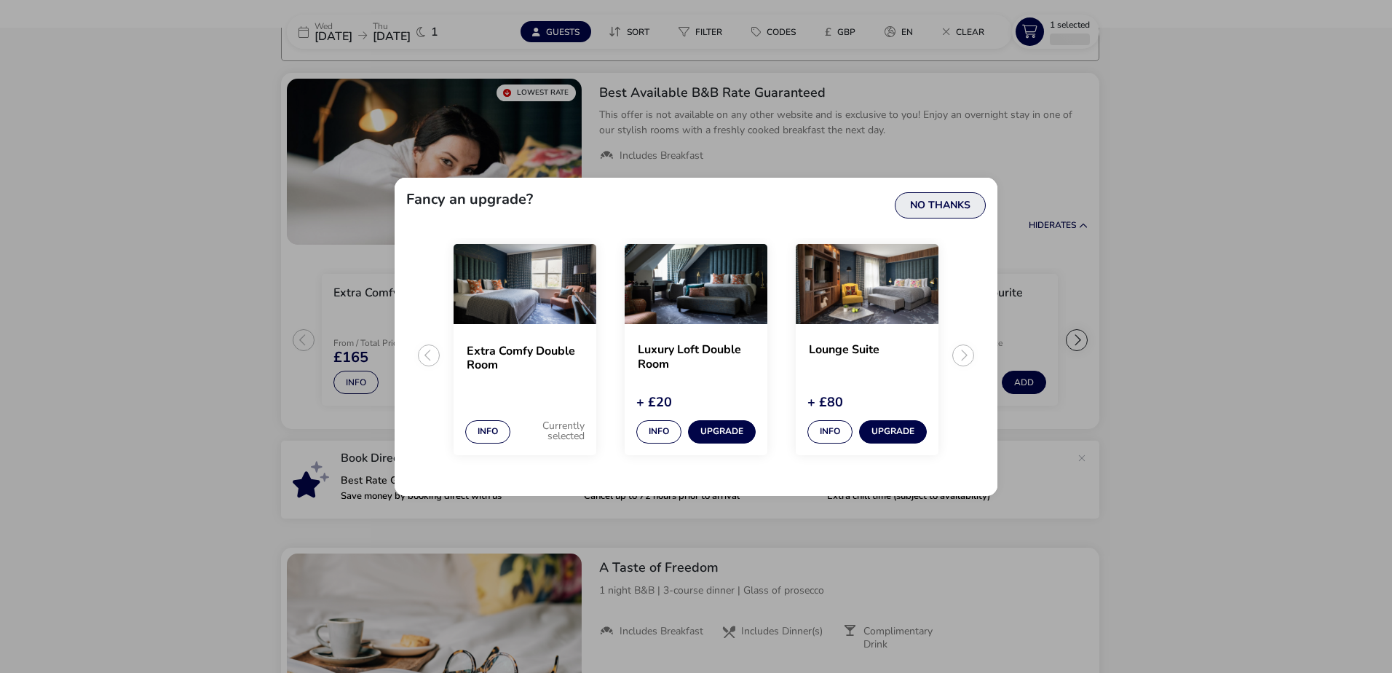
click at [964, 210] on button "No Thanks" at bounding box center [940, 205] width 91 height 26
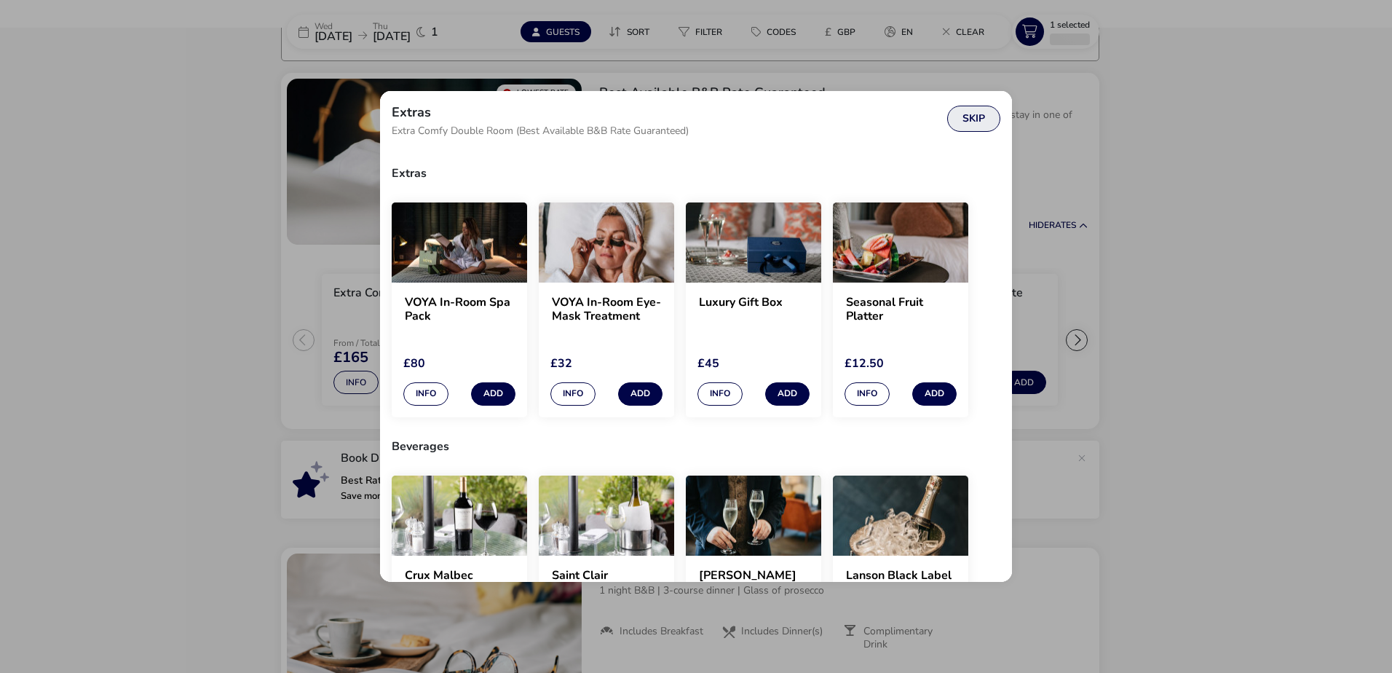
click at [970, 120] on button "Skip" at bounding box center [973, 119] width 53 height 26
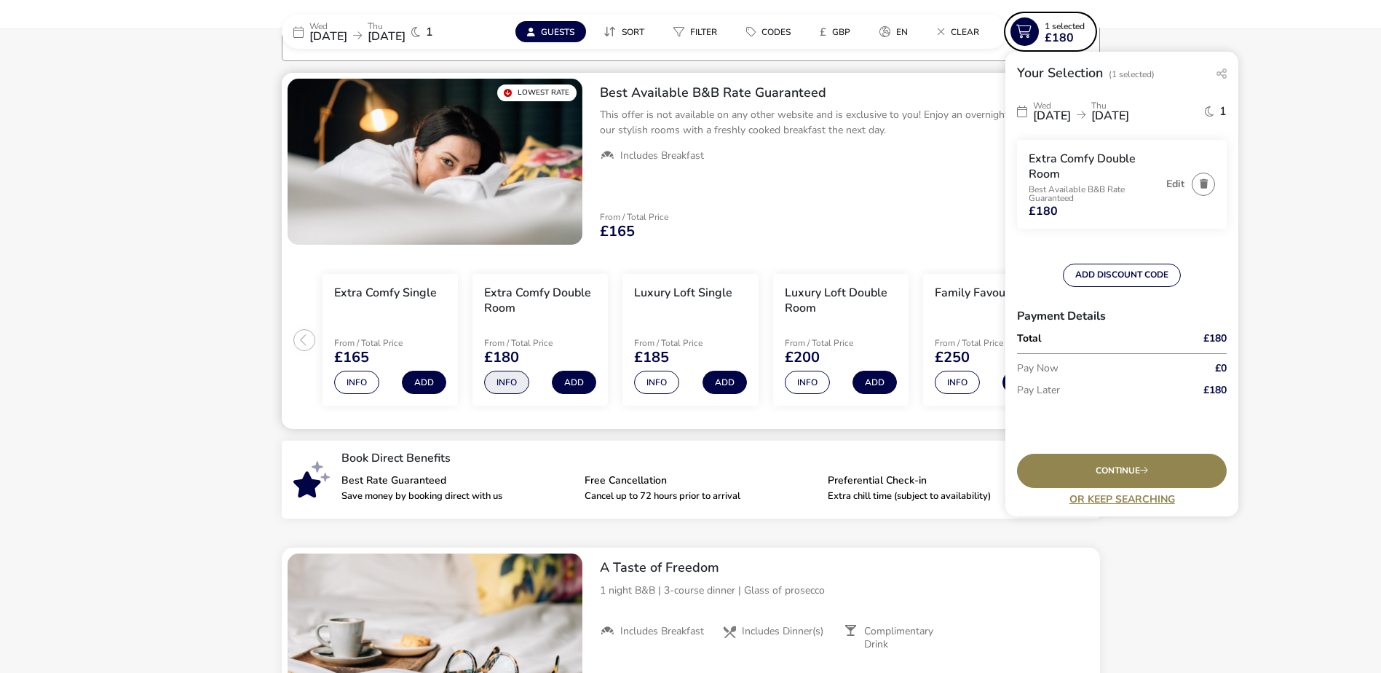
scroll to position [0, 0]
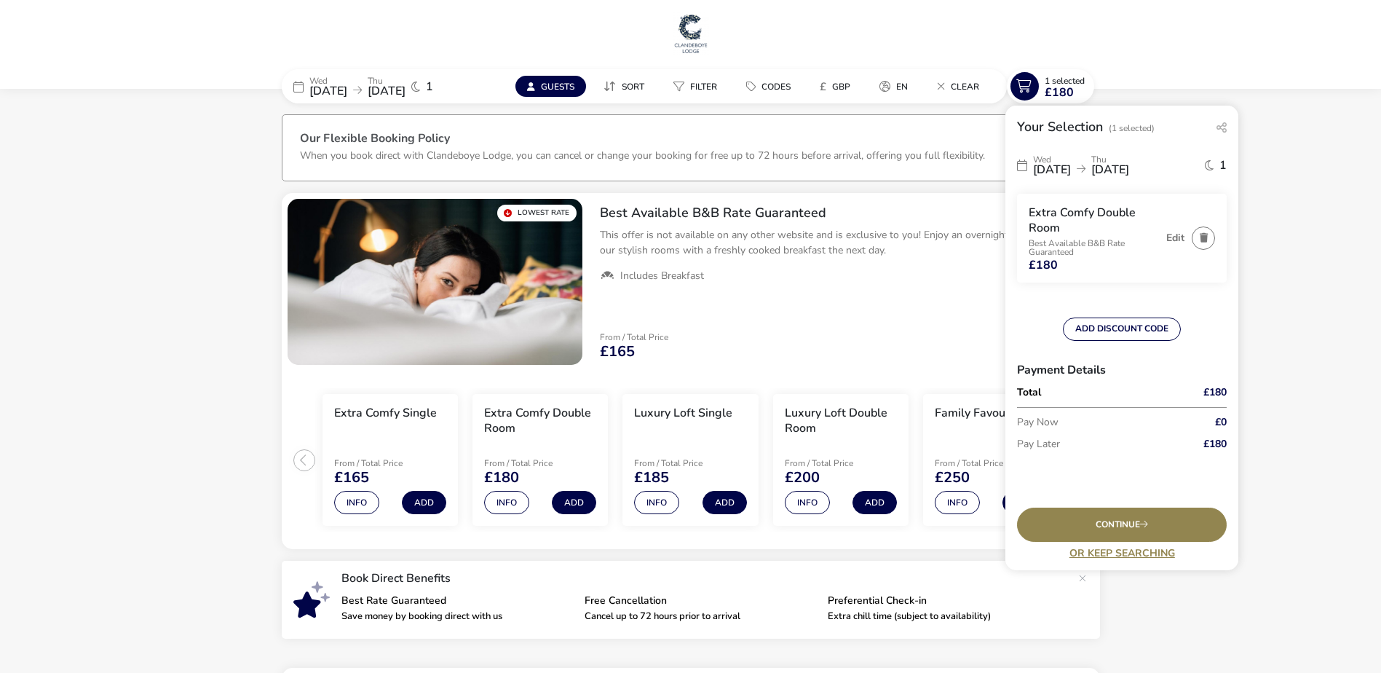
click at [347, 87] on span "[DATE]" at bounding box center [328, 91] width 38 height 16
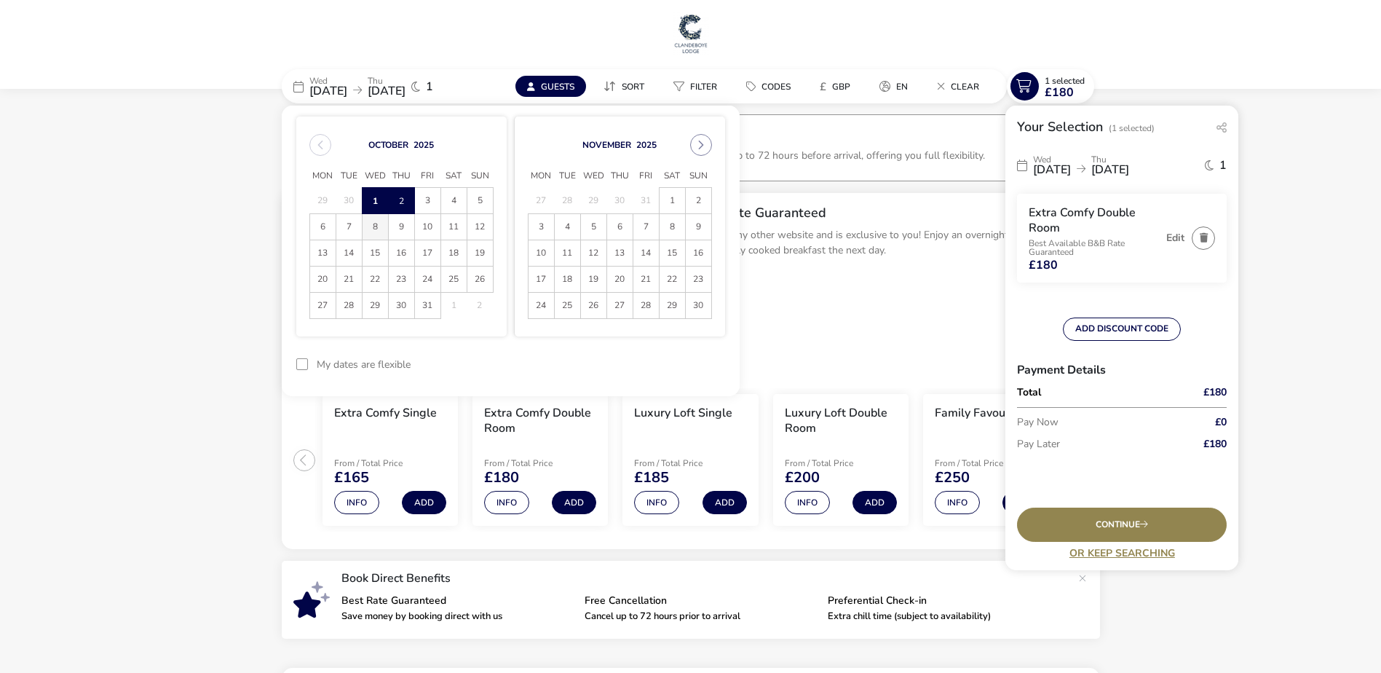
click at [373, 231] on span "8" at bounding box center [374, 226] width 25 height 25
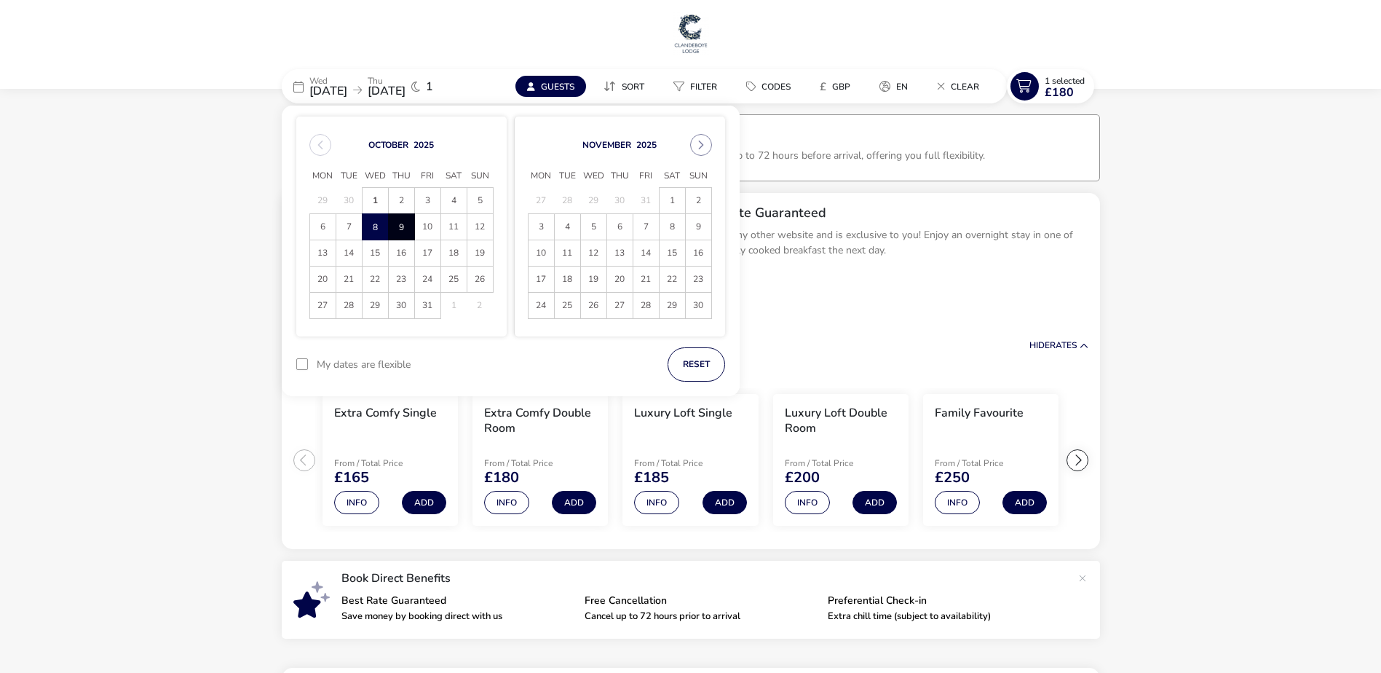
click at [391, 226] on span "9" at bounding box center [401, 226] width 25 height 25
click at [691, 360] on button "Apply Dates" at bounding box center [680, 364] width 89 height 34
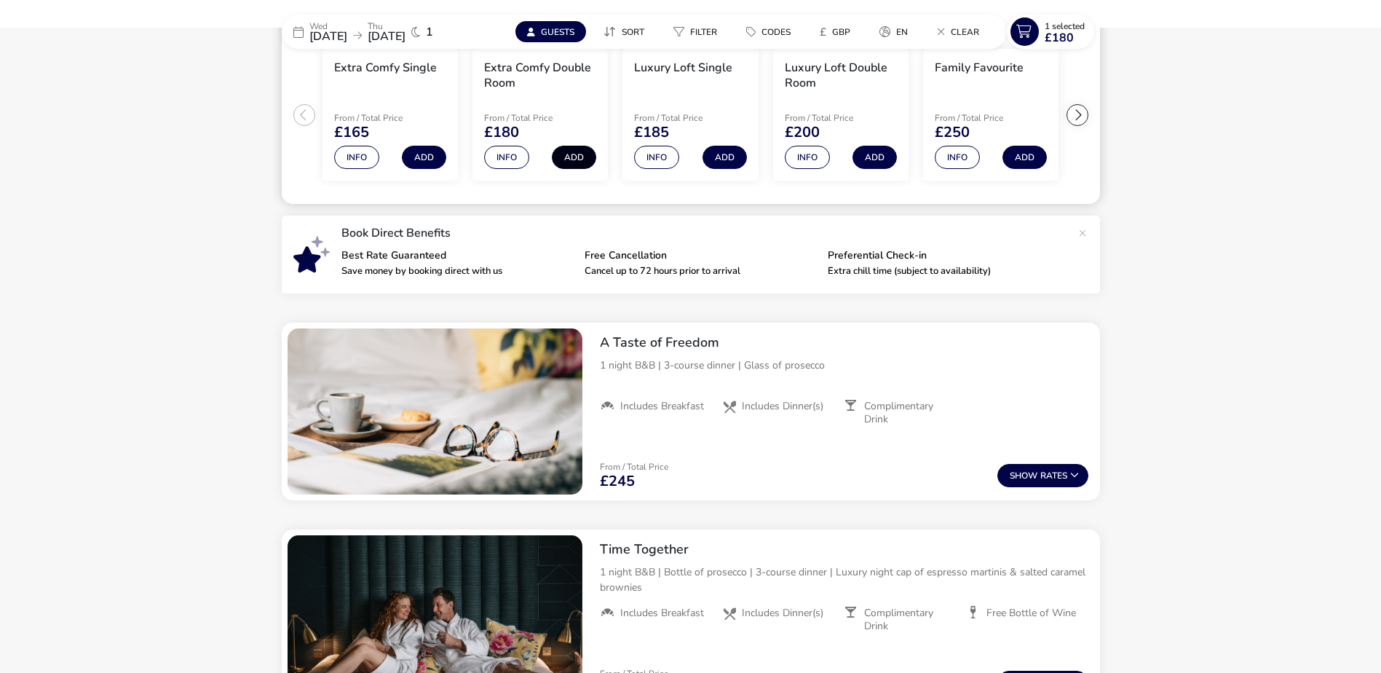
scroll to position [338, 0]
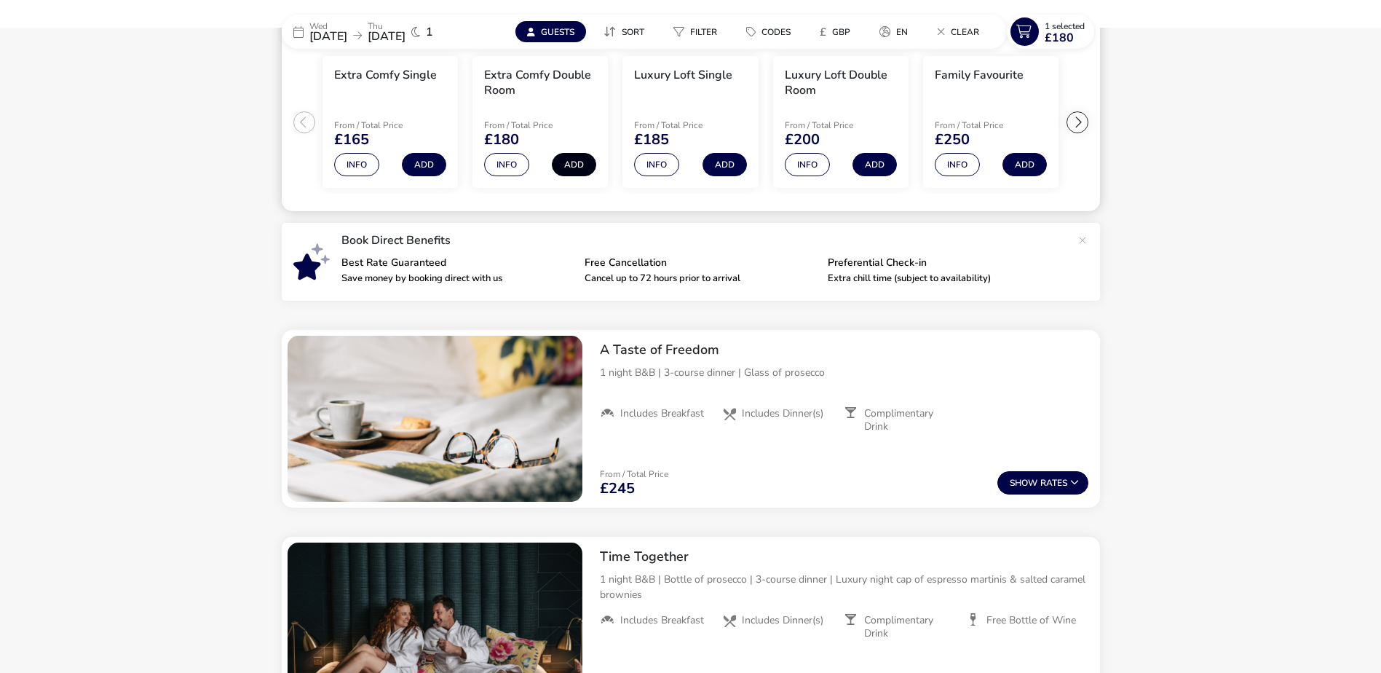
click at [570, 167] on button "Add" at bounding box center [574, 164] width 44 height 23
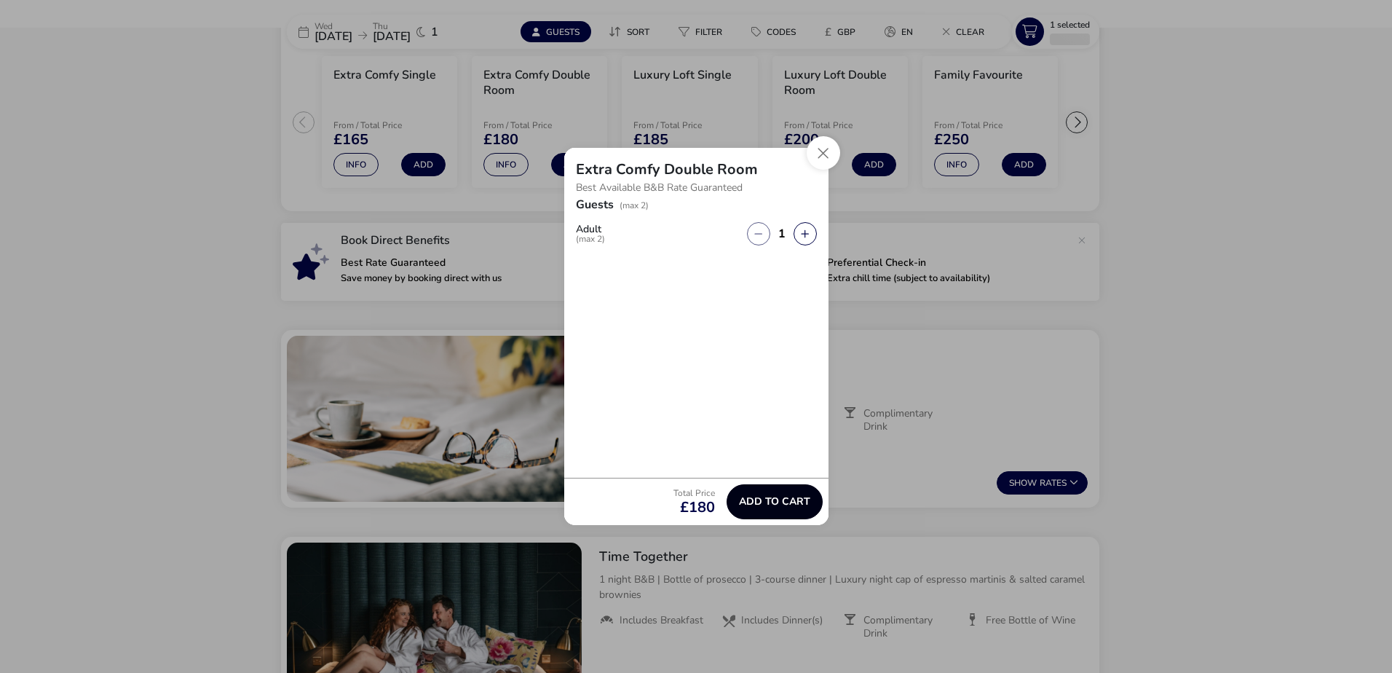
click at [786, 496] on span "Add to cart" at bounding box center [774, 501] width 71 height 11
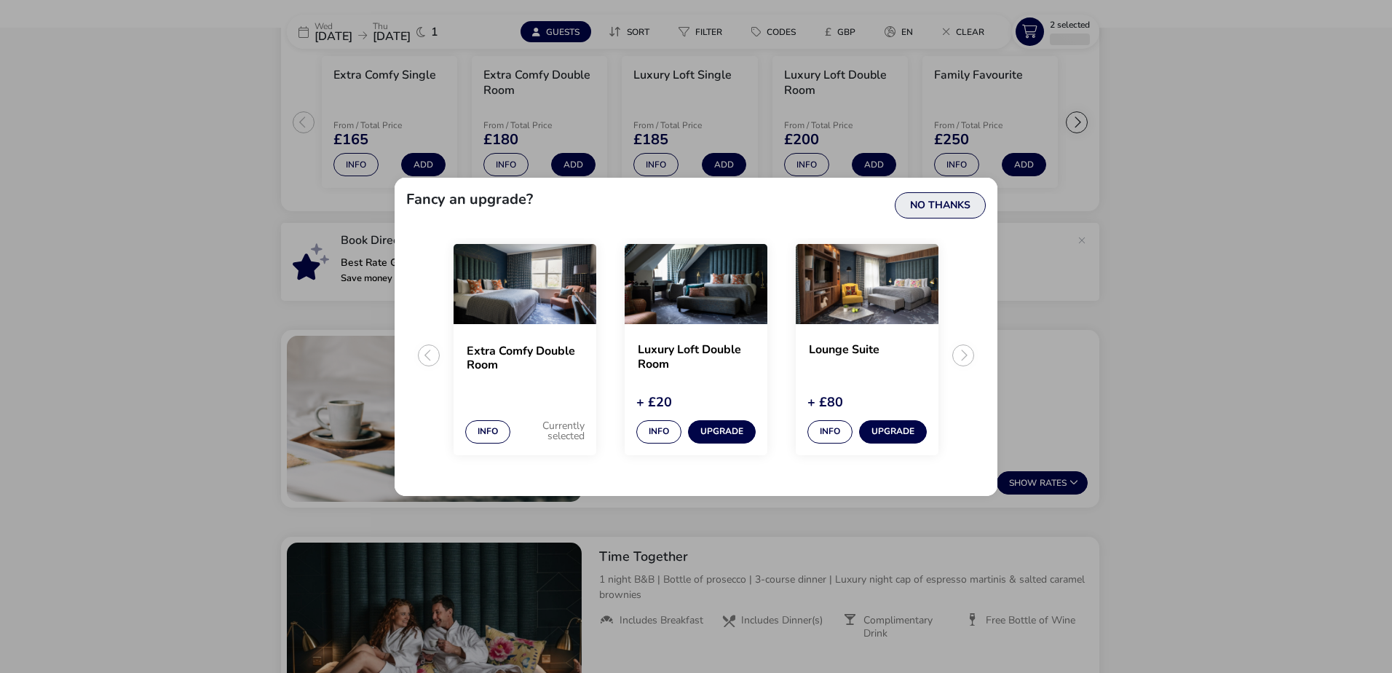
click at [933, 195] on button "No Thanks" at bounding box center [940, 205] width 91 height 26
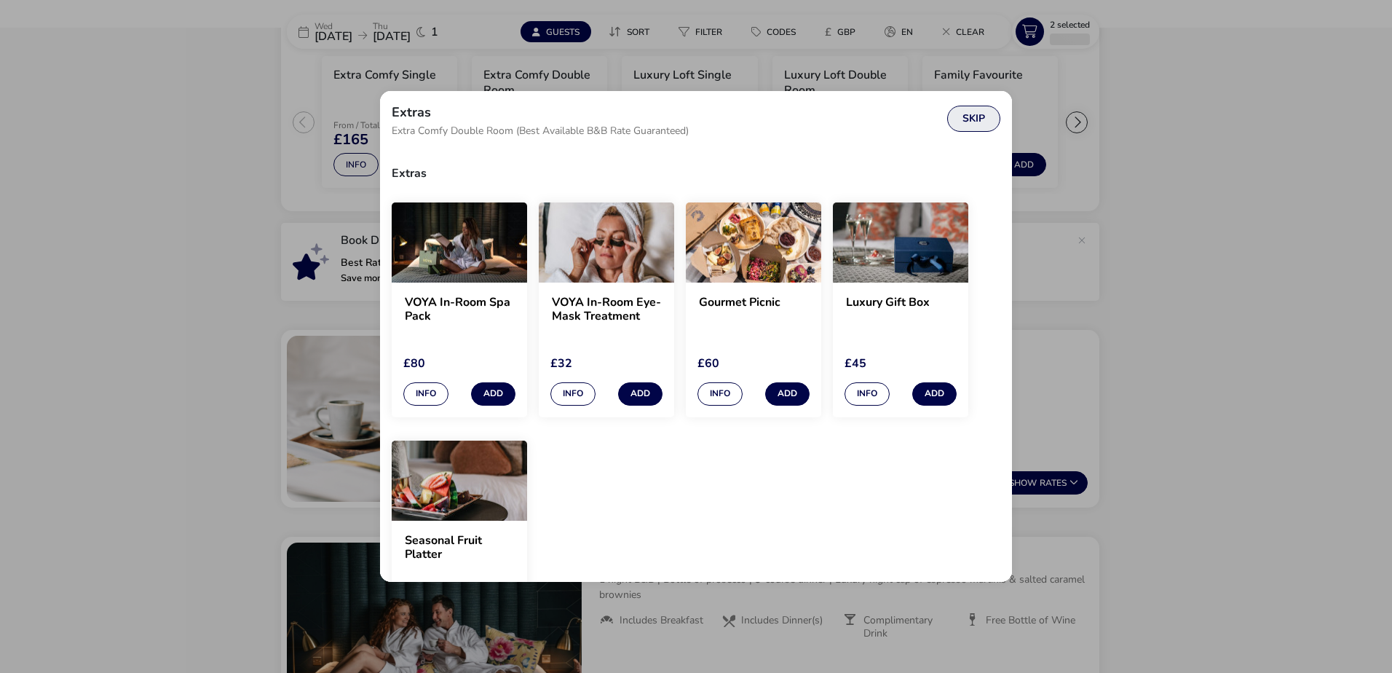
click at [972, 116] on button "Skip" at bounding box center [973, 119] width 53 height 26
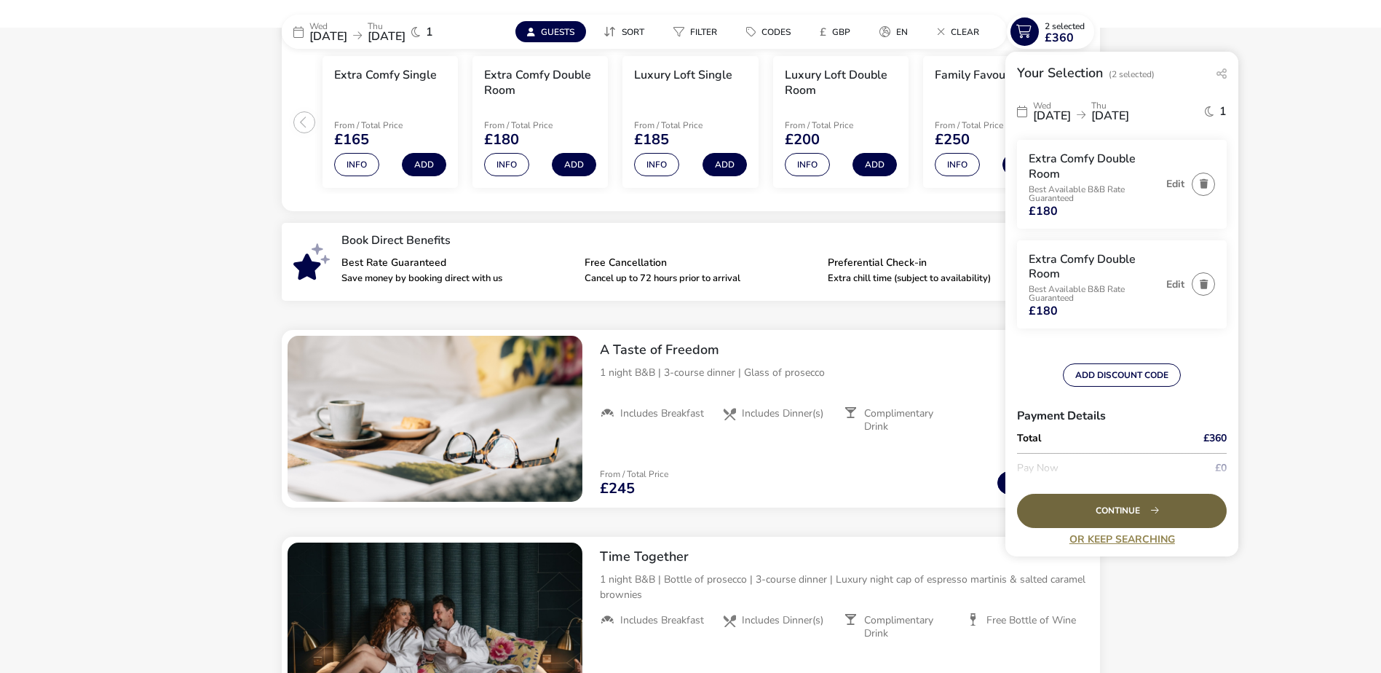
click at [1114, 511] on div "Continue" at bounding box center [1122, 510] width 210 height 34
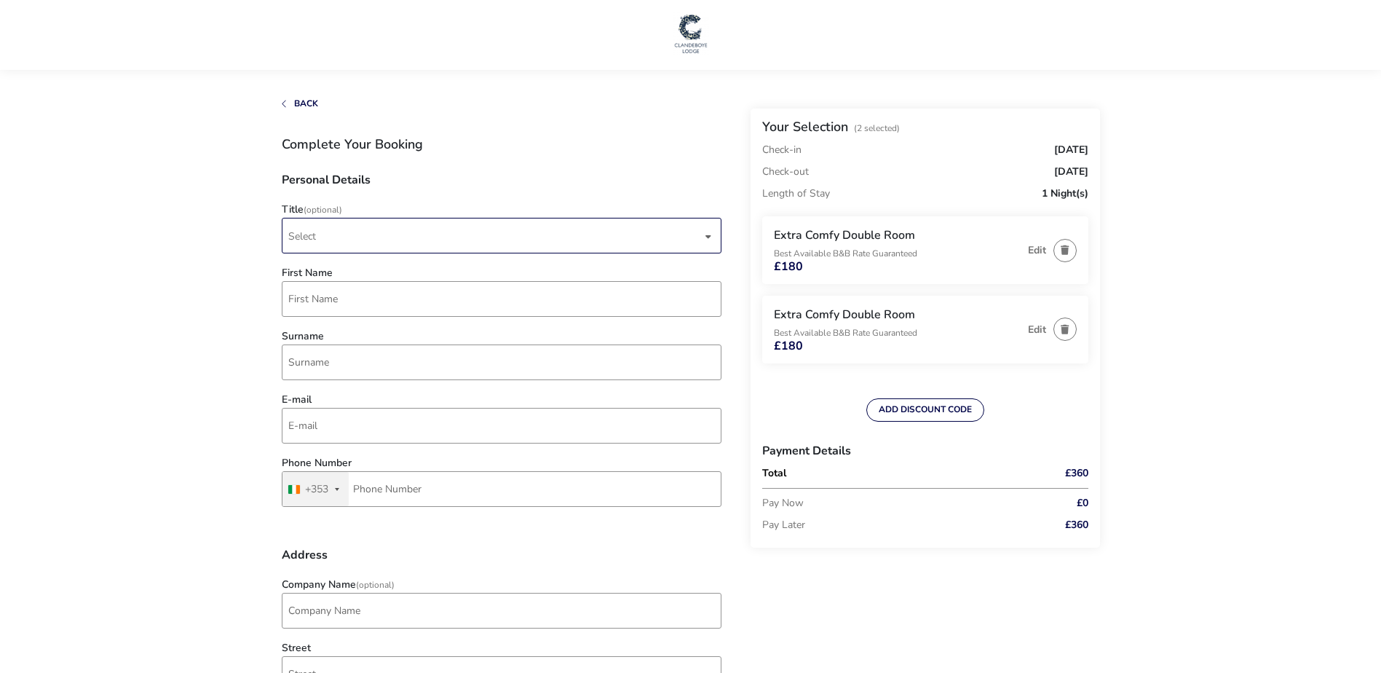
click at [313, 232] on span "Select" at bounding box center [302, 236] width 28 height 14
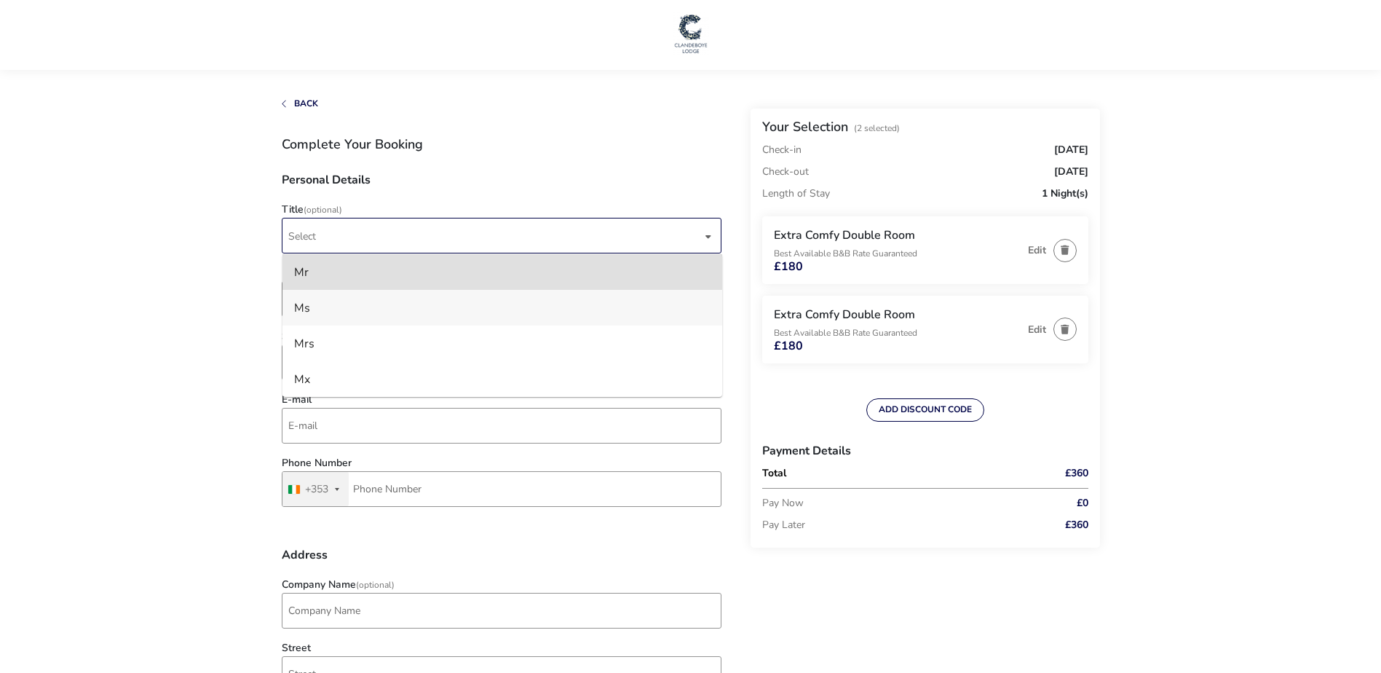
click at [320, 303] on li "Ms" at bounding box center [502, 308] width 440 height 36
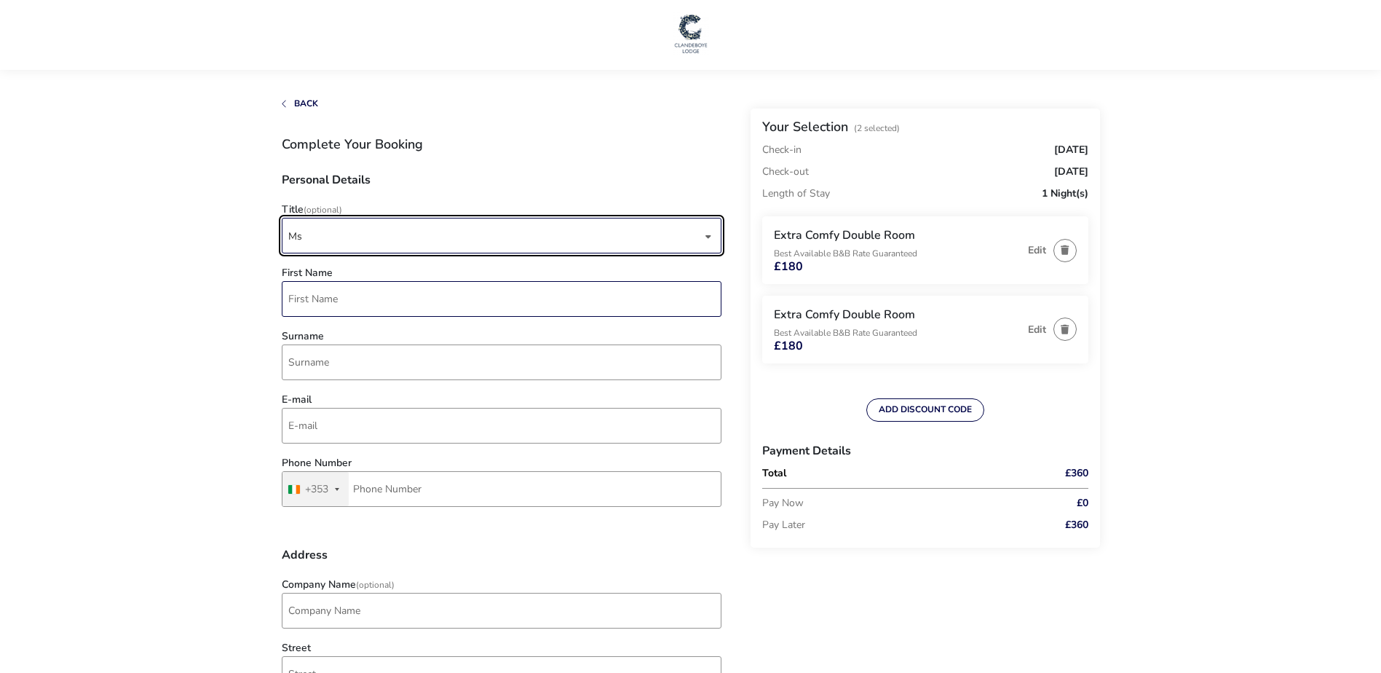
click at [328, 306] on input "First Name" at bounding box center [502, 299] width 440 height 36
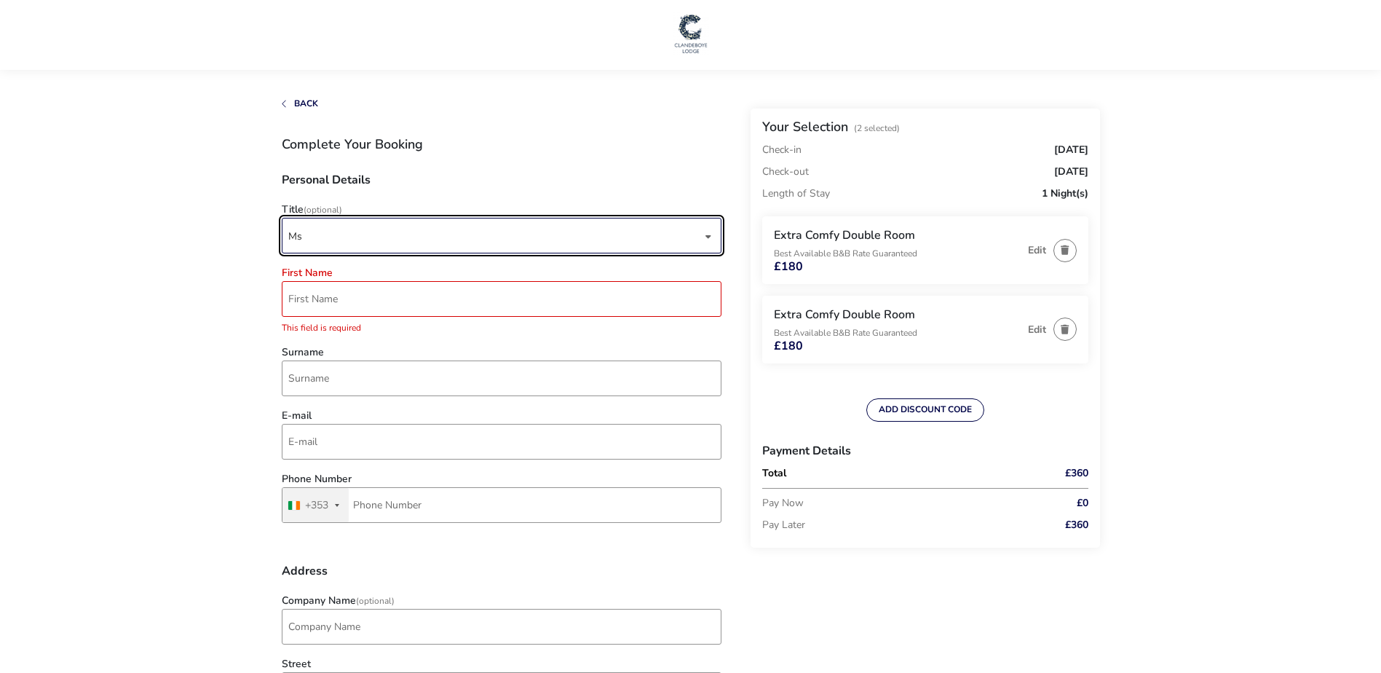
click at [325, 226] on div "Ms" at bounding box center [494, 236] width 413 height 36
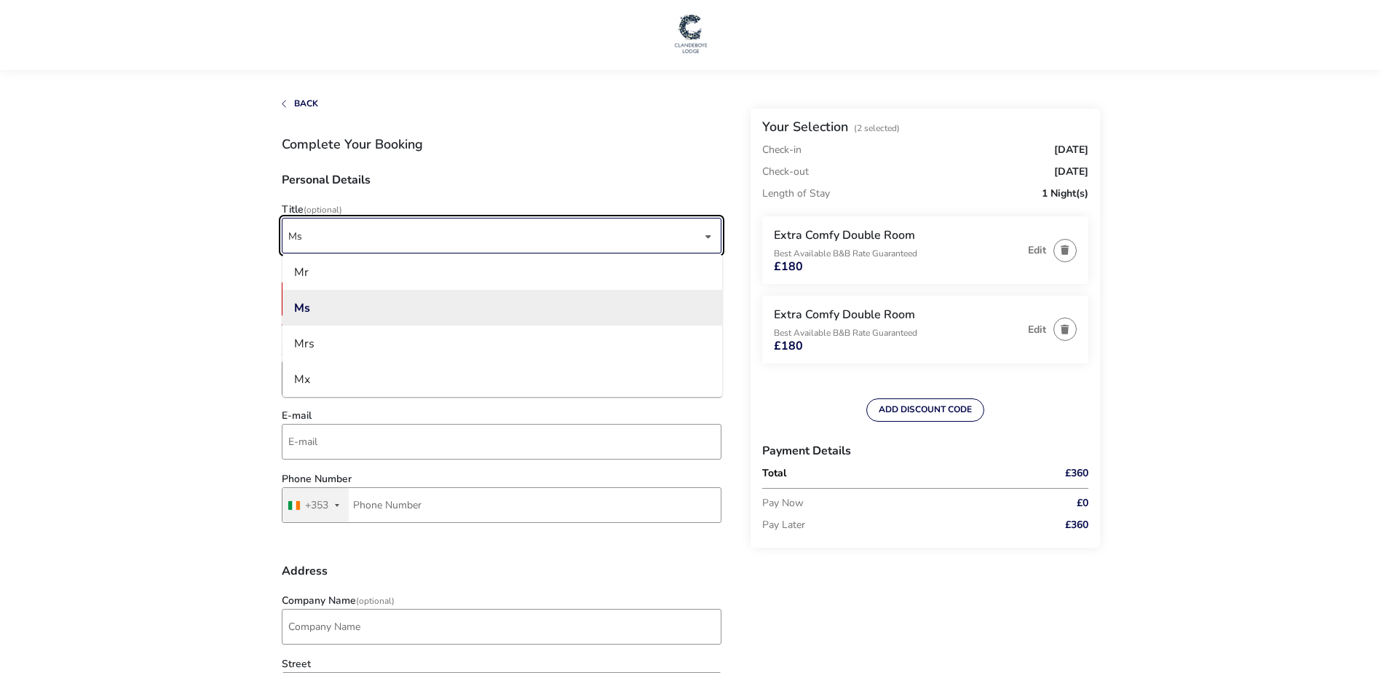
click at [325, 227] on div "Ms" at bounding box center [494, 236] width 413 height 36
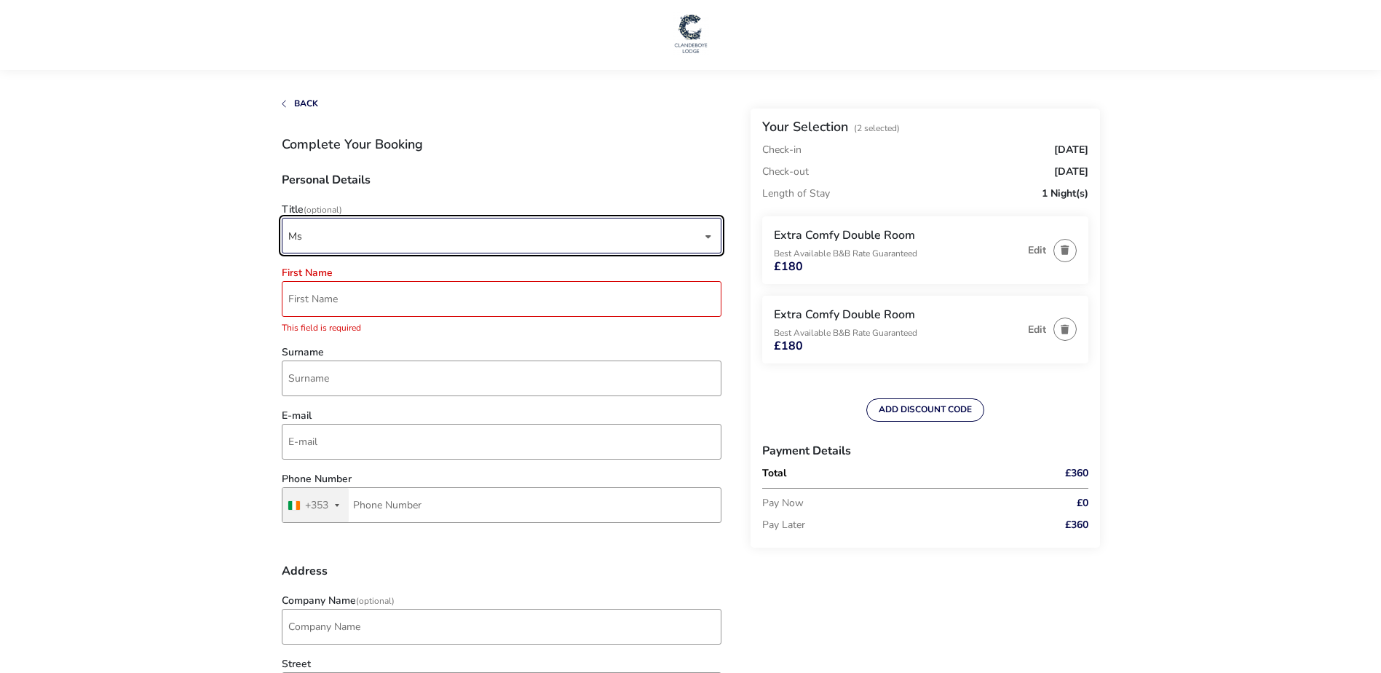
click at [313, 238] on div "Ms" at bounding box center [494, 236] width 413 height 36
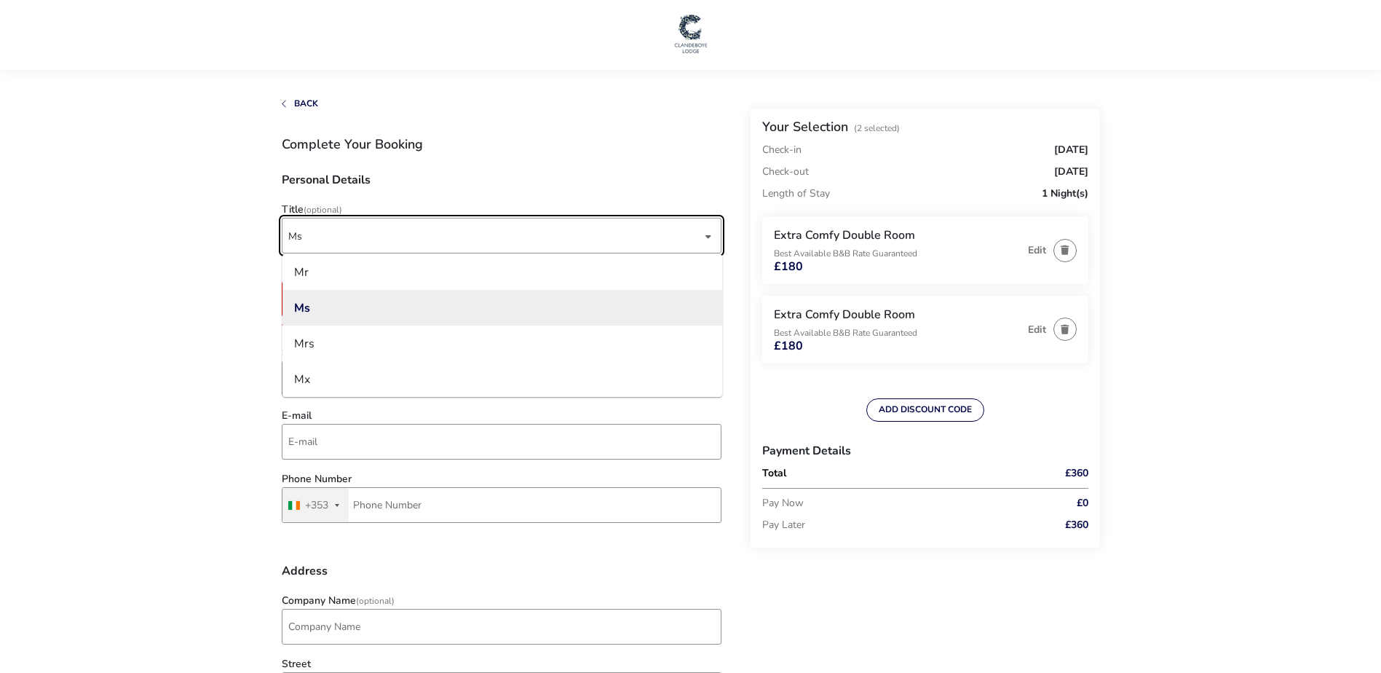
click at [337, 310] on li "Ms" at bounding box center [502, 308] width 440 height 36
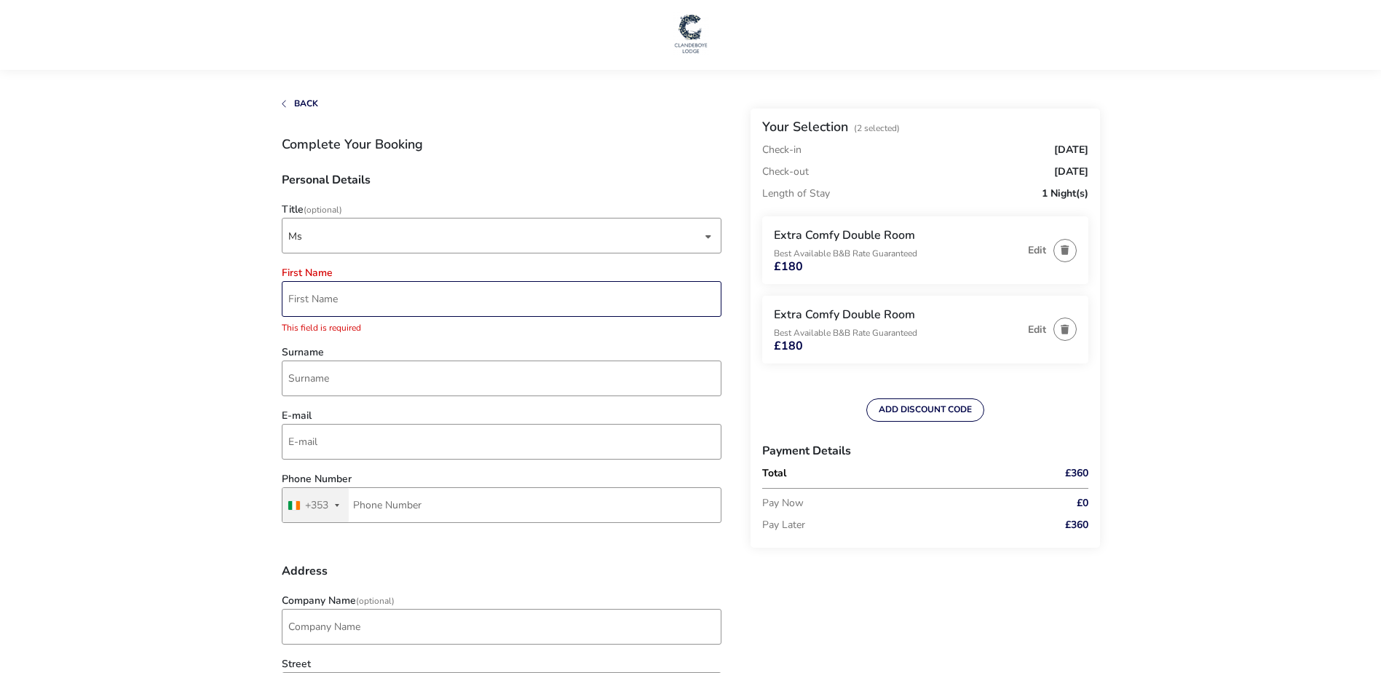
click at [336, 308] on input "First Name" at bounding box center [502, 299] width 440 height 36
type input "[PERSON_NAME]"
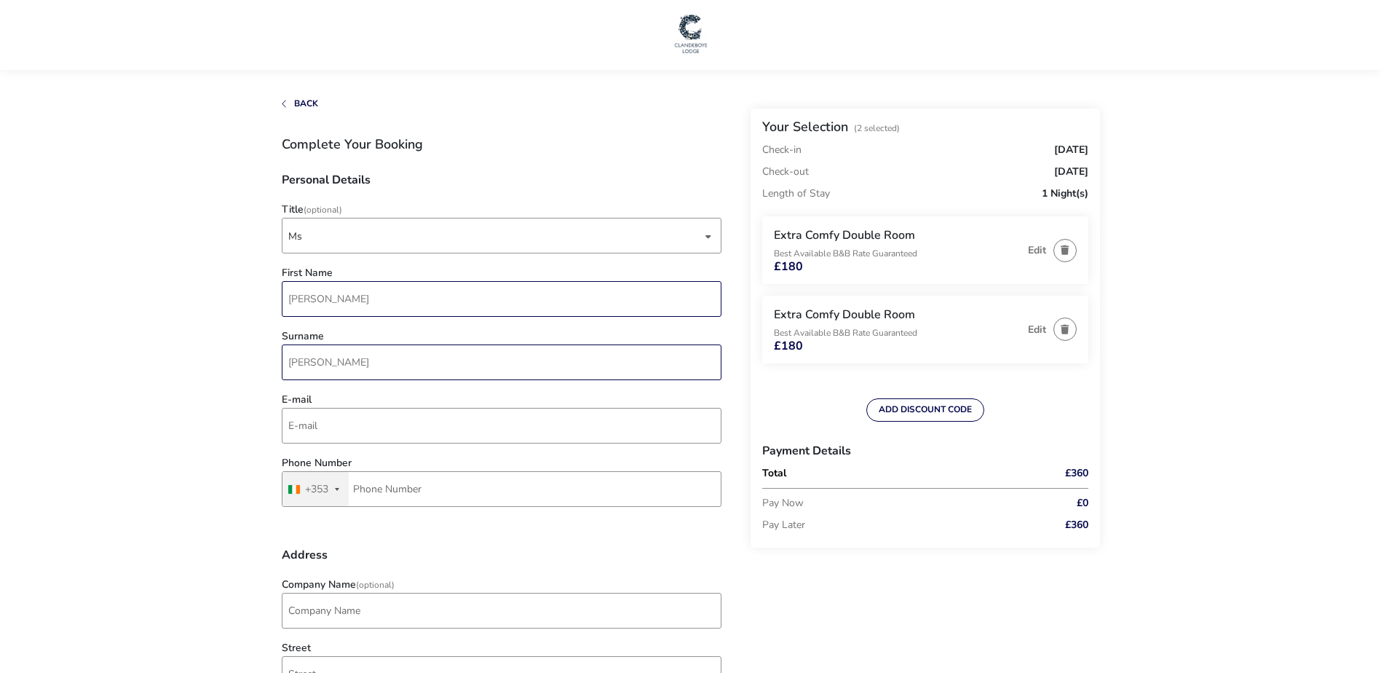
type input "[PERSON_NAME]"
type input "[EMAIL_ADDRESS][DOMAIN_NAME]"
click at [443, 476] on input "Phone Number" at bounding box center [502, 489] width 440 height 36
type input "87 437 2080"
type input "safefood"
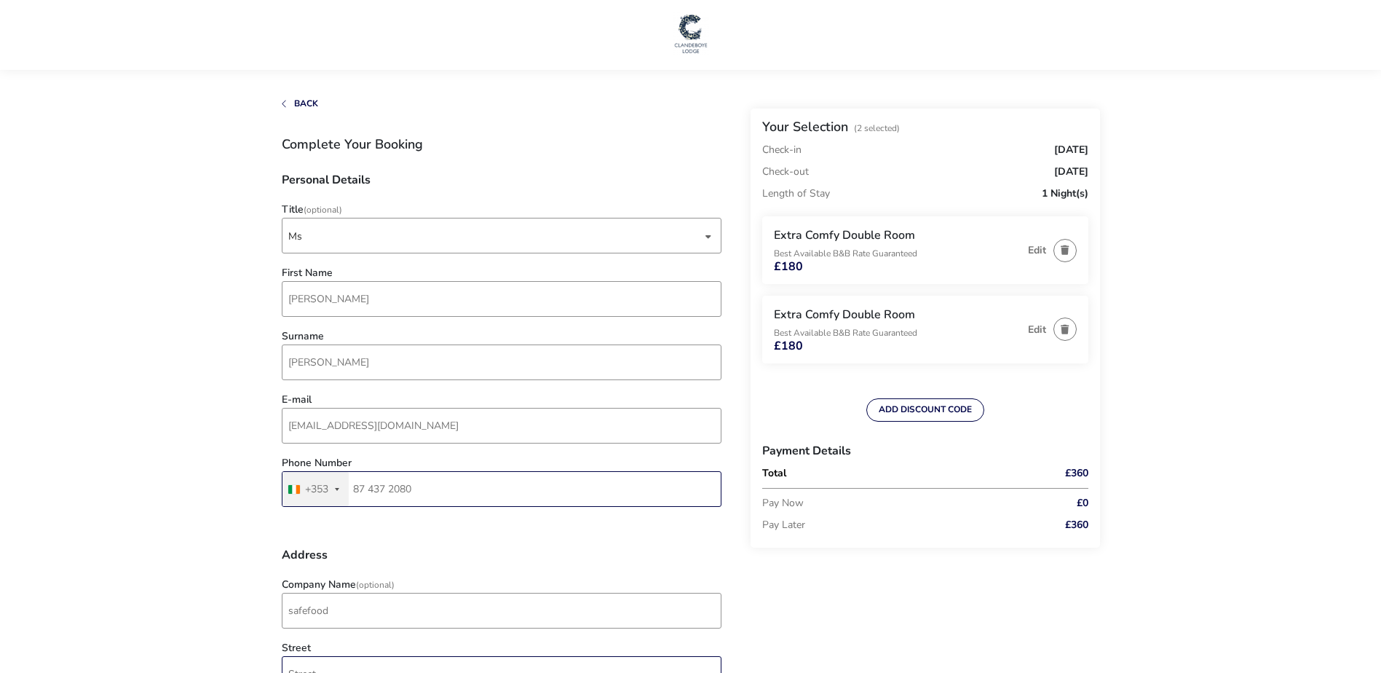
type input "Safefood, [STREET_ADDRESS]"
type input "[GEOGRAPHIC_DATA]"
type input "t45rx01"
type input "0874372080"
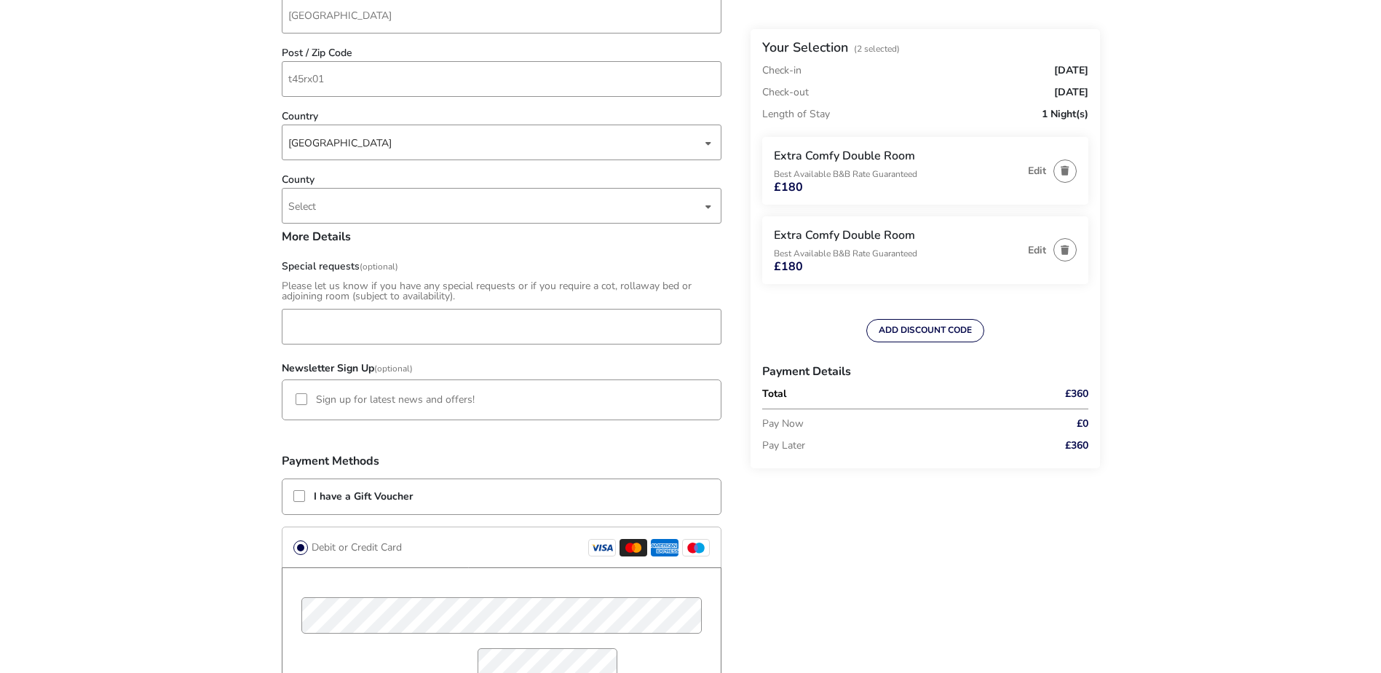
scroll to position [946, 0]
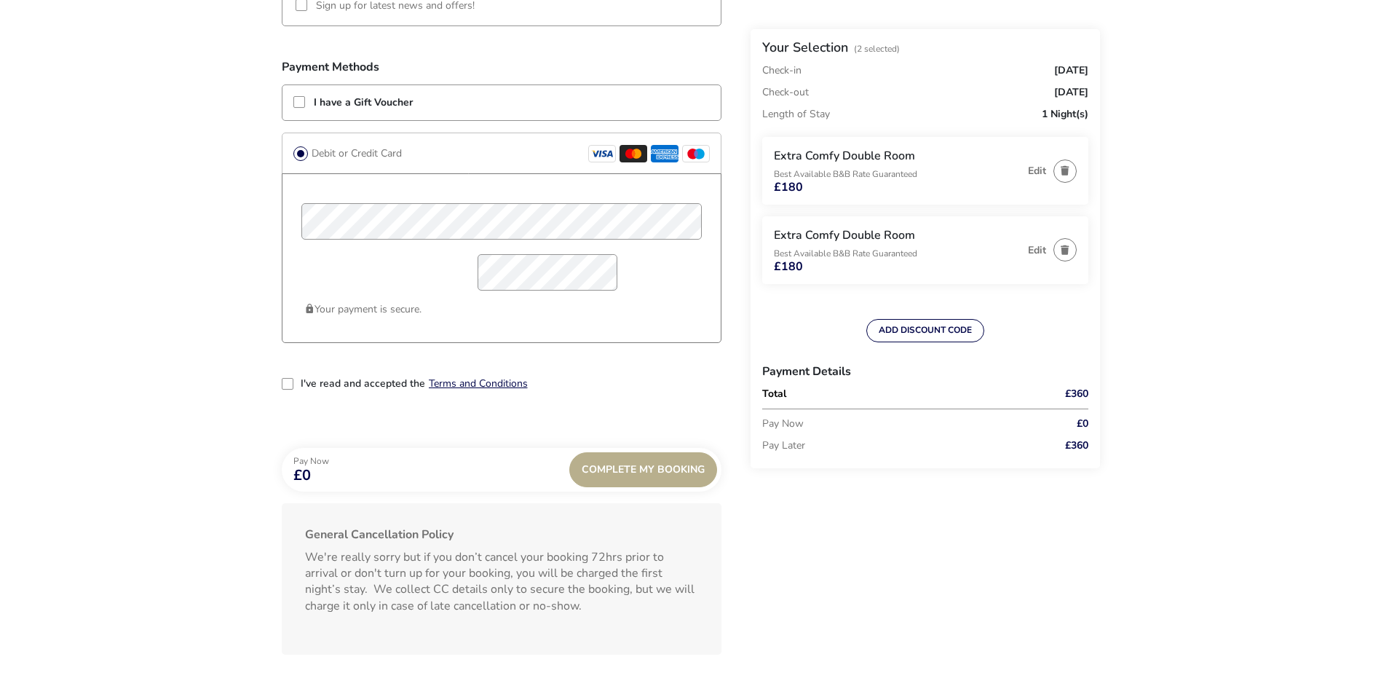
scroll to position [1192, 0]
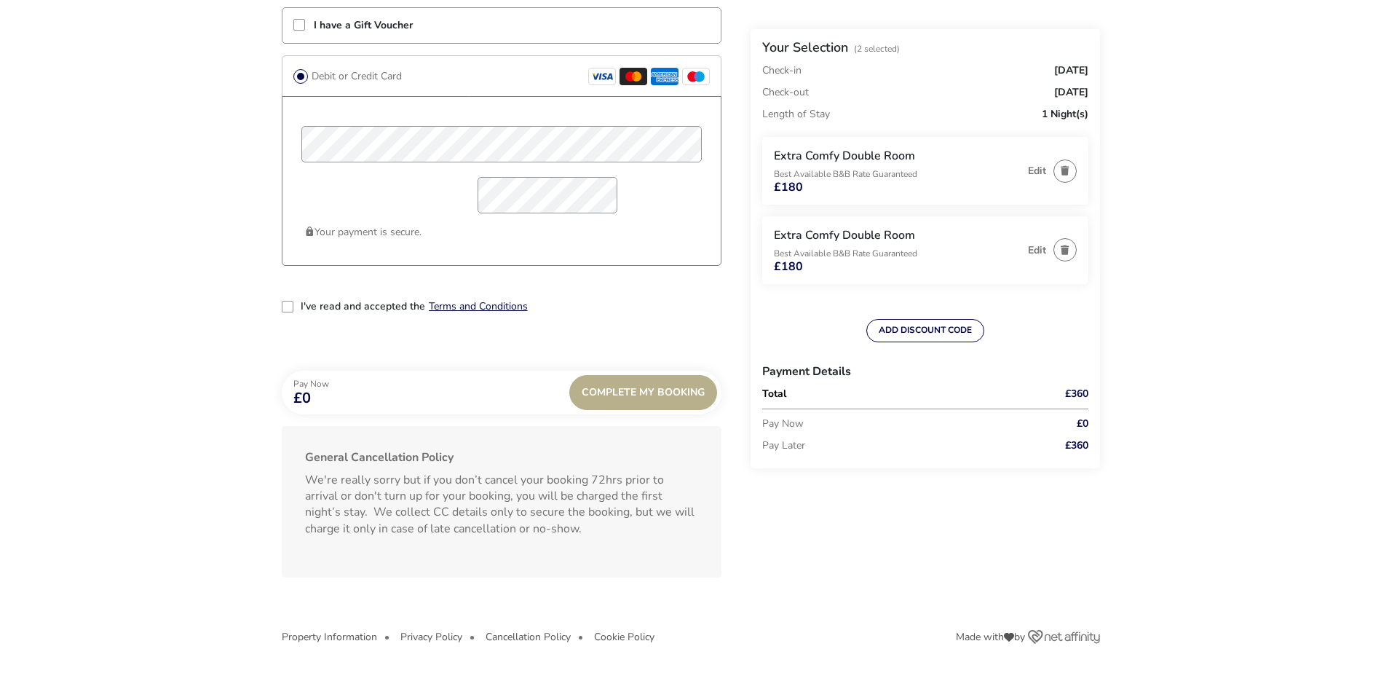
click at [293, 312] on p-checkbox "2-term_condi" at bounding box center [288, 307] width 13 height 13
click at [286, 307] on div "2-term_condi" at bounding box center [288, 307] width 12 height 12
click at [647, 399] on div "Complete My Booking" at bounding box center [643, 392] width 148 height 35
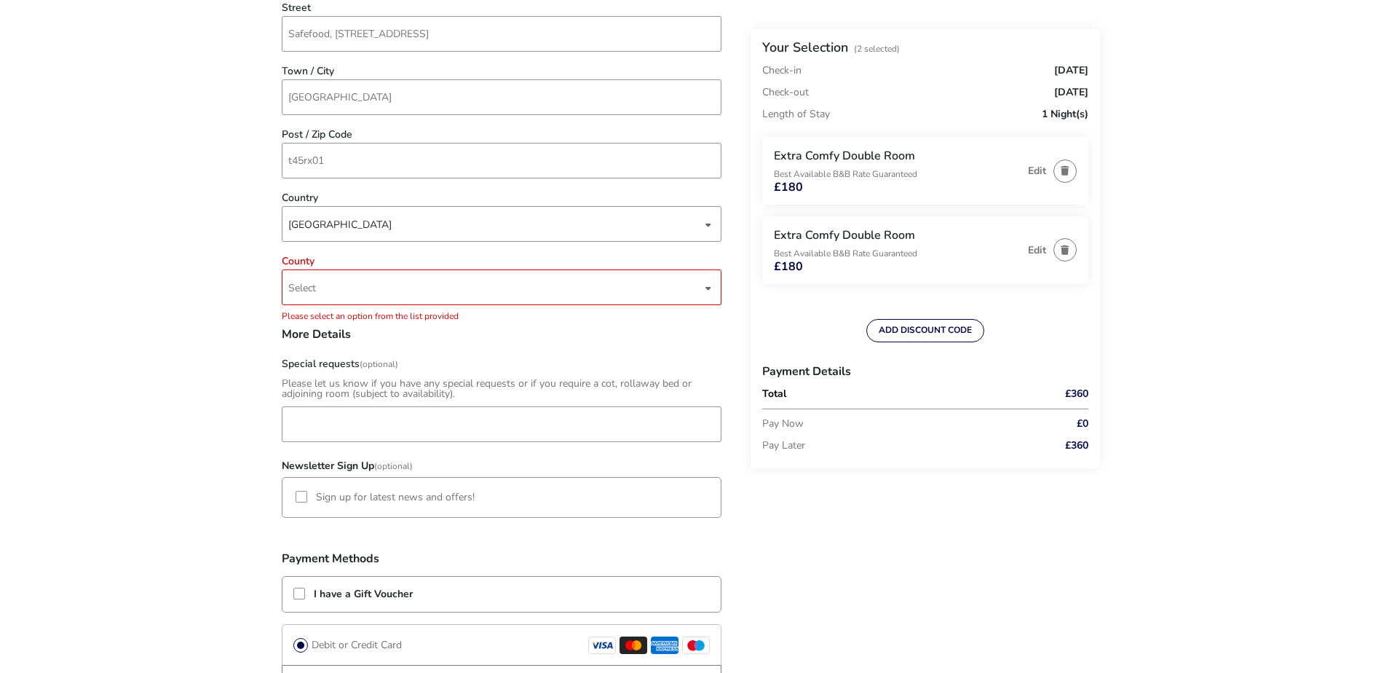
scroll to position [591, 0]
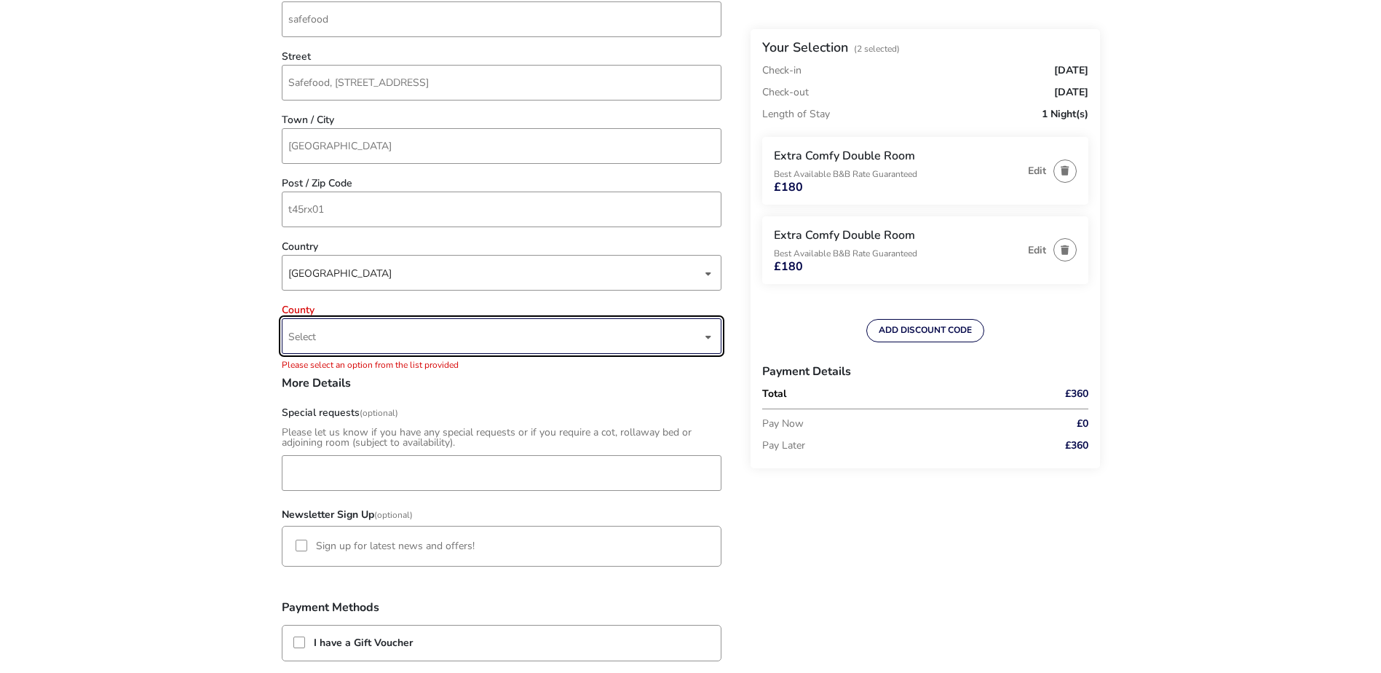
click at [314, 334] on span "Select" at bounding box center [302, 337] width 28 height 14
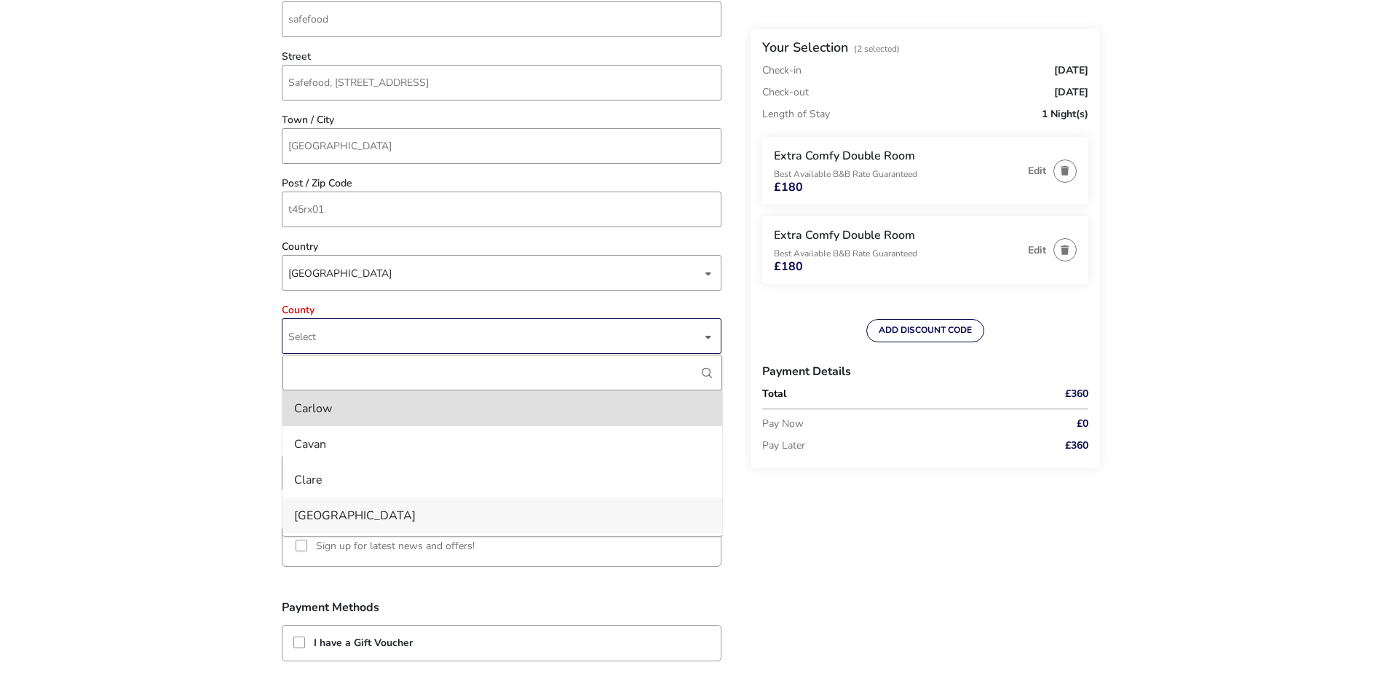
click at [322, 516] on li "[GEOGRAPHIC_DATA]" at bounding box center [502, 515] width 440 height 36
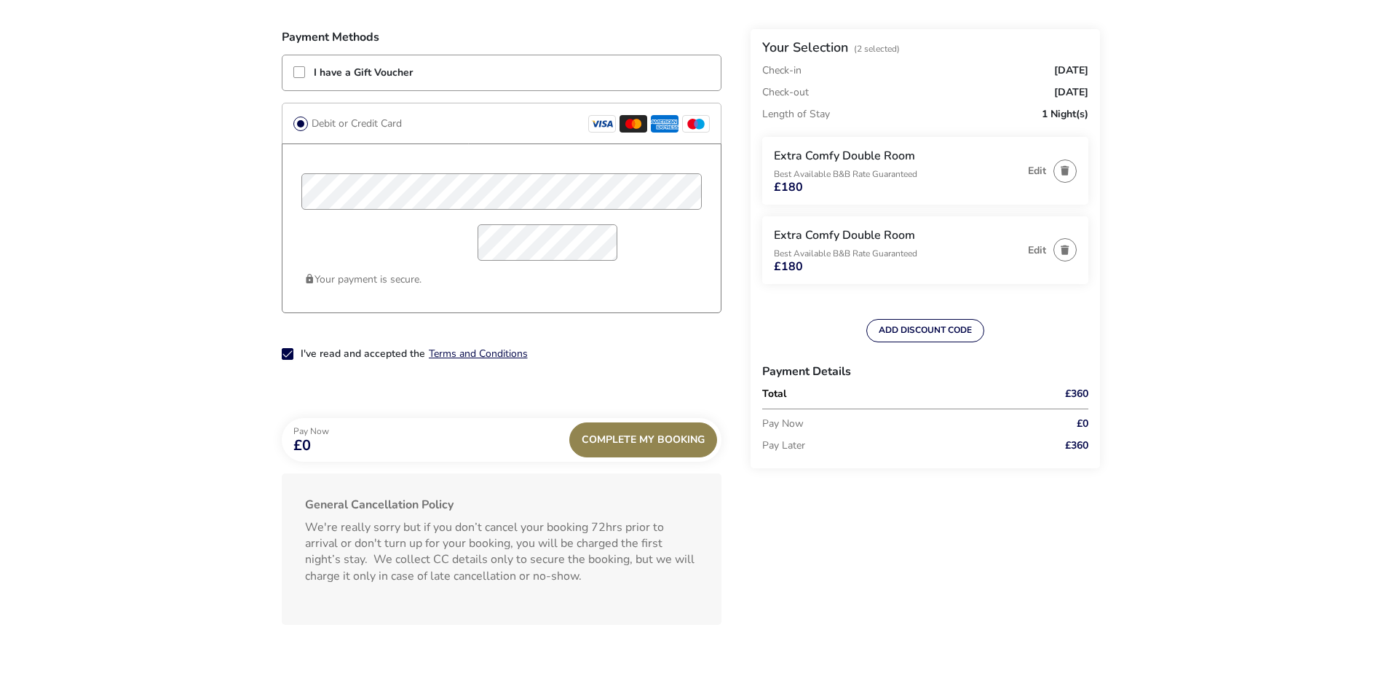
scroll to position [1119, 0]
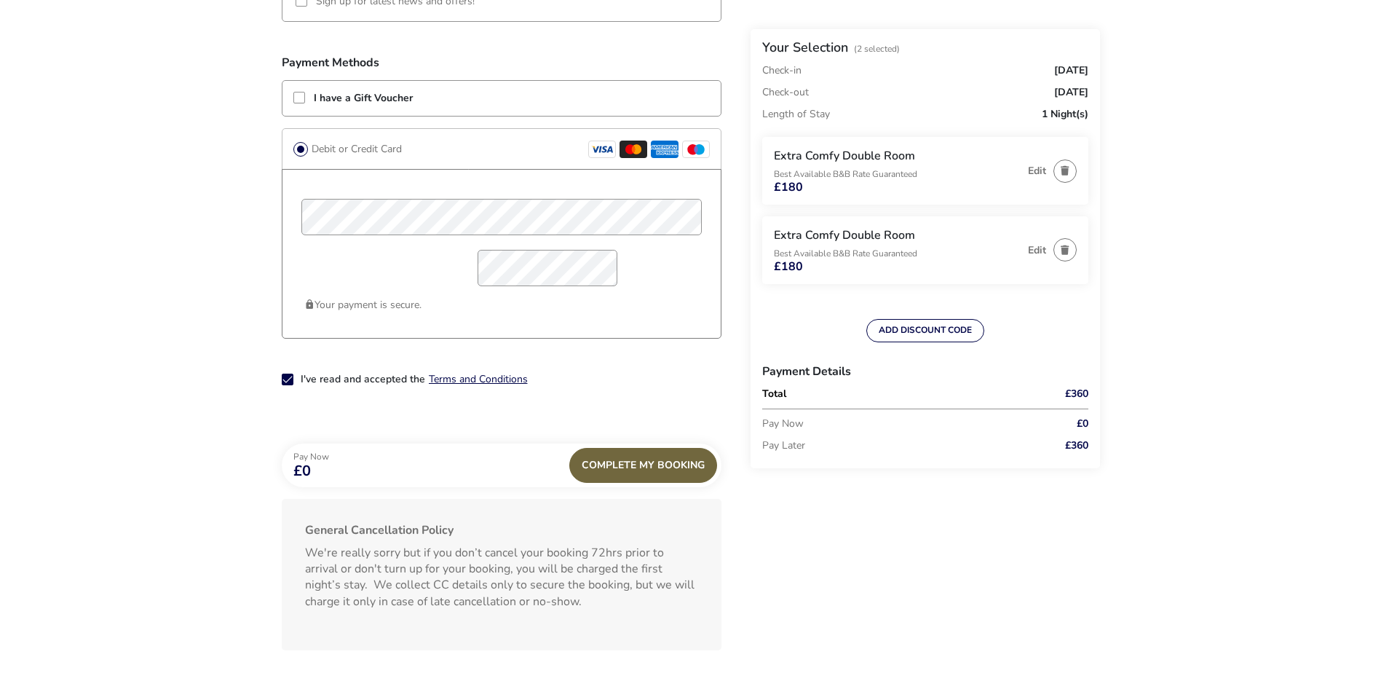
click at [640, 469] on div "Complete My Booking" at bounding box center [643, 465] width 148 height 35
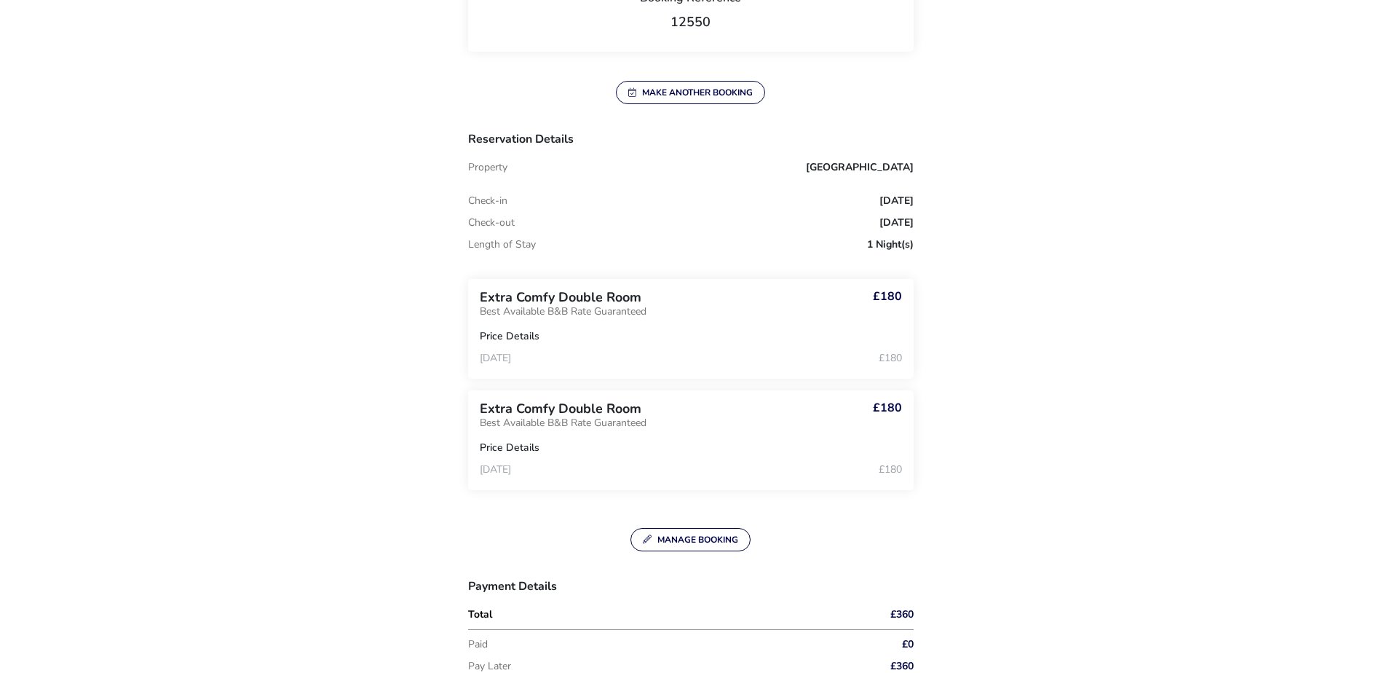
scroll to position [306, 0]
